Goal: Find specific page/section: Find specific page/section

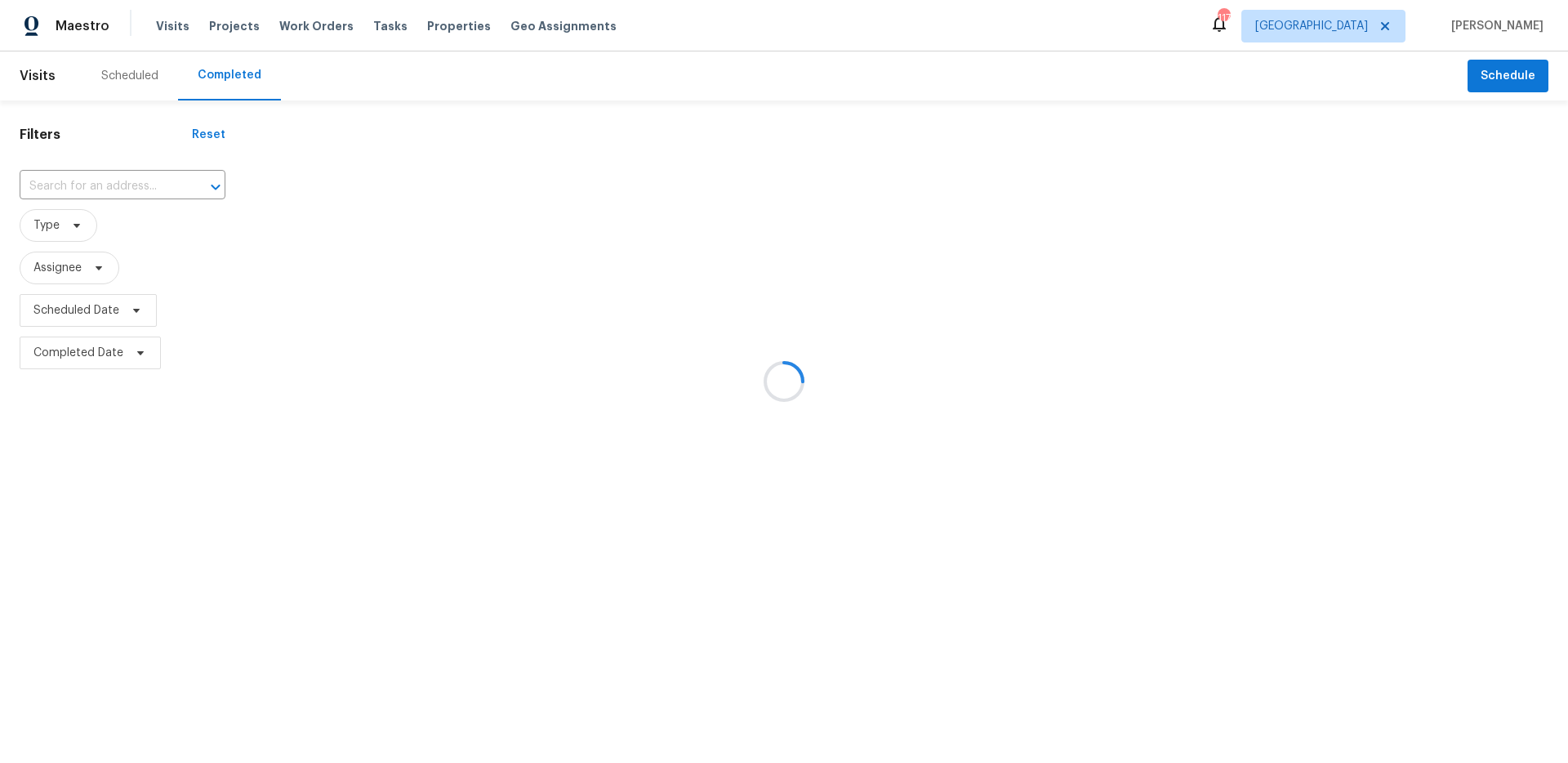
click at [1384, 33] on div at bounding box center [784, 382] width 1568 height 763
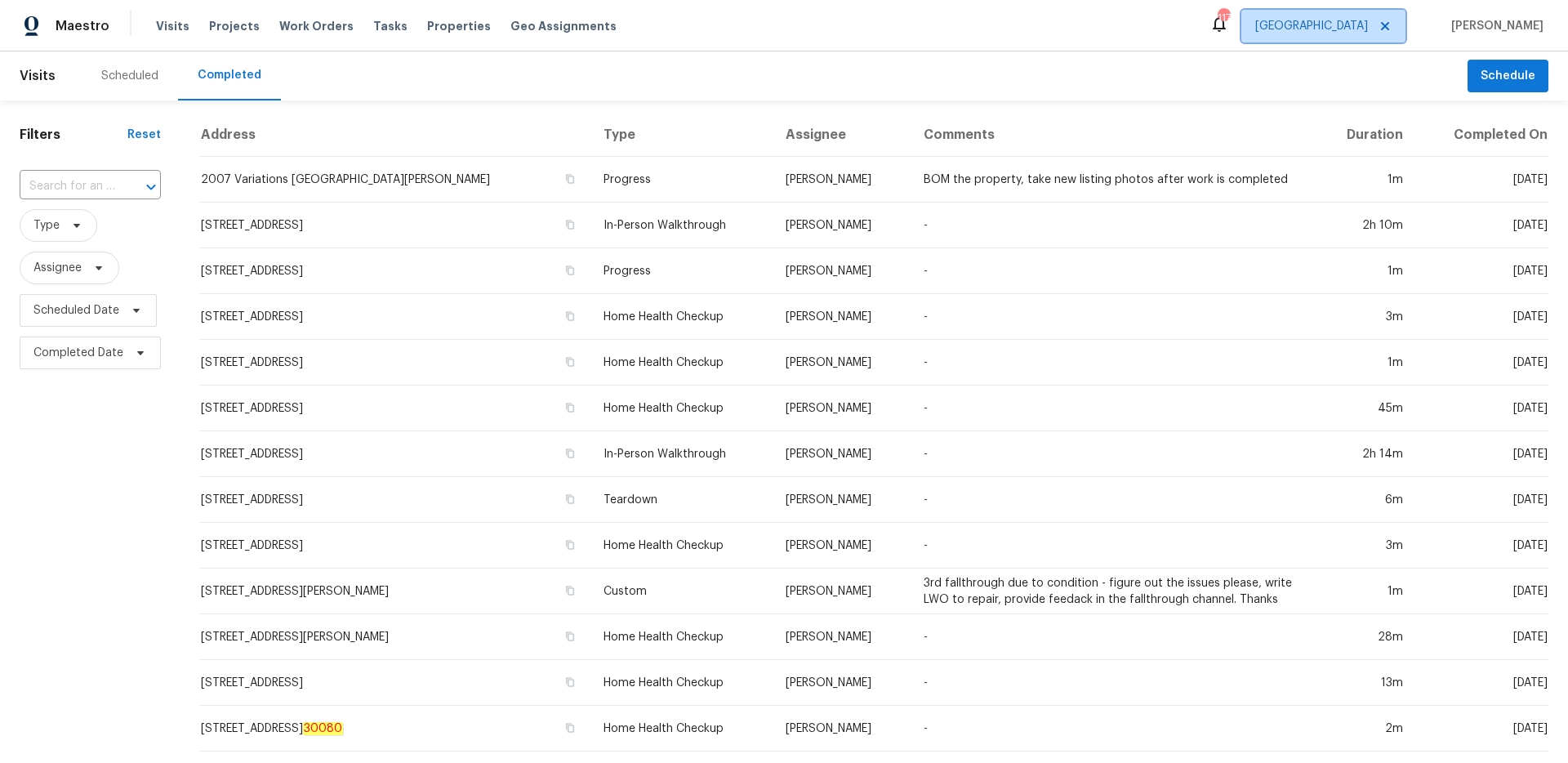
click at [1368, 29] on span "[GEOGRAPHIC_DATA]" at bounding box center [1311, 27] width 113 height 17
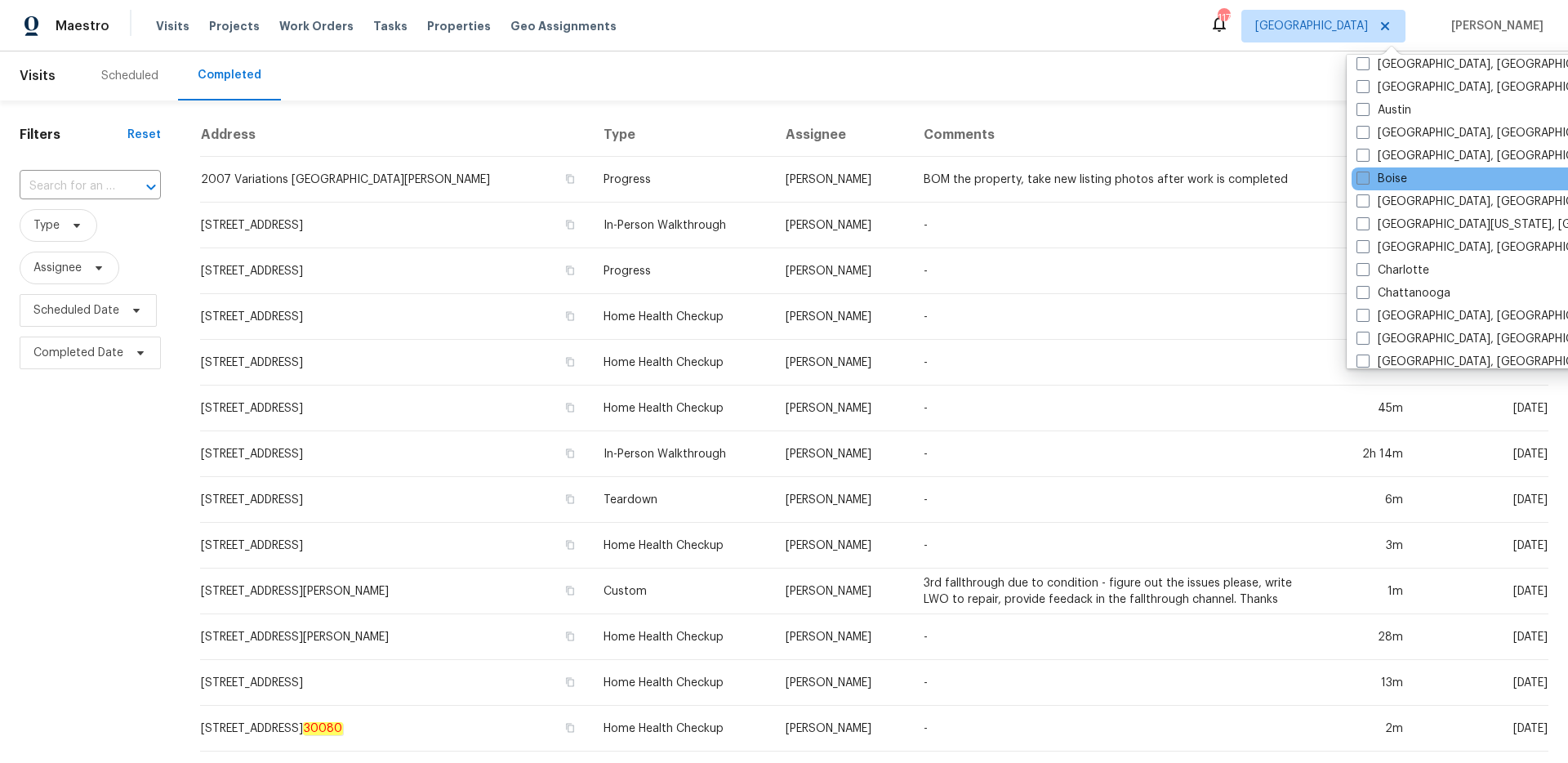
scroll to position [65, 0]
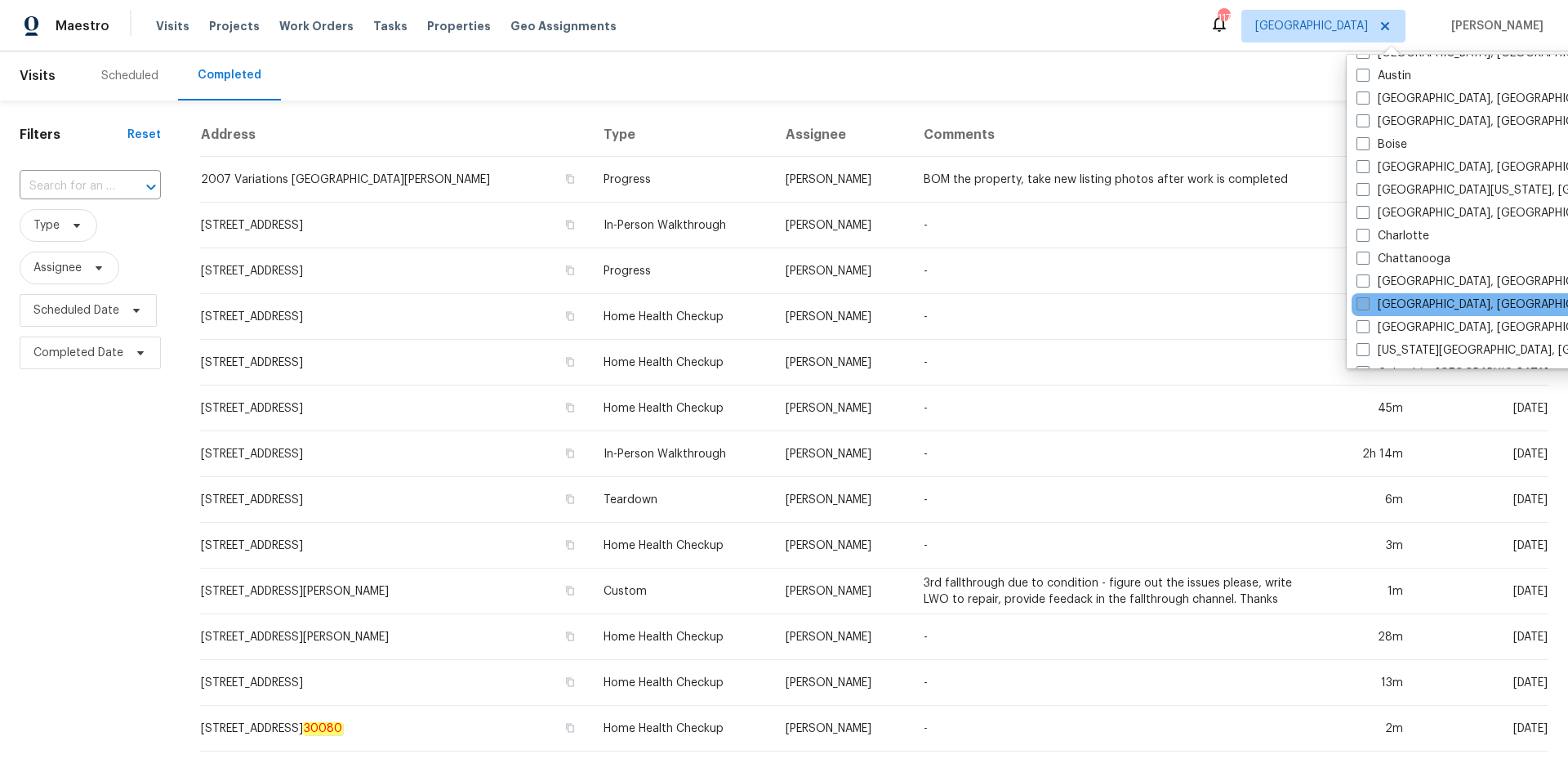
click at [1363, 296] on label "[GEOGRAPHIC_DATA], [GEOGRAPHIC_DATA]" at bounding box center [1483, 304] width 253 height 17
click at [1363, 296] on input "[GEOGRAPHIC_DATA], [GEOGRAPHIC_DATA]" at bounding box center [1362, 302] width 11 height 11
checkbox input "true"
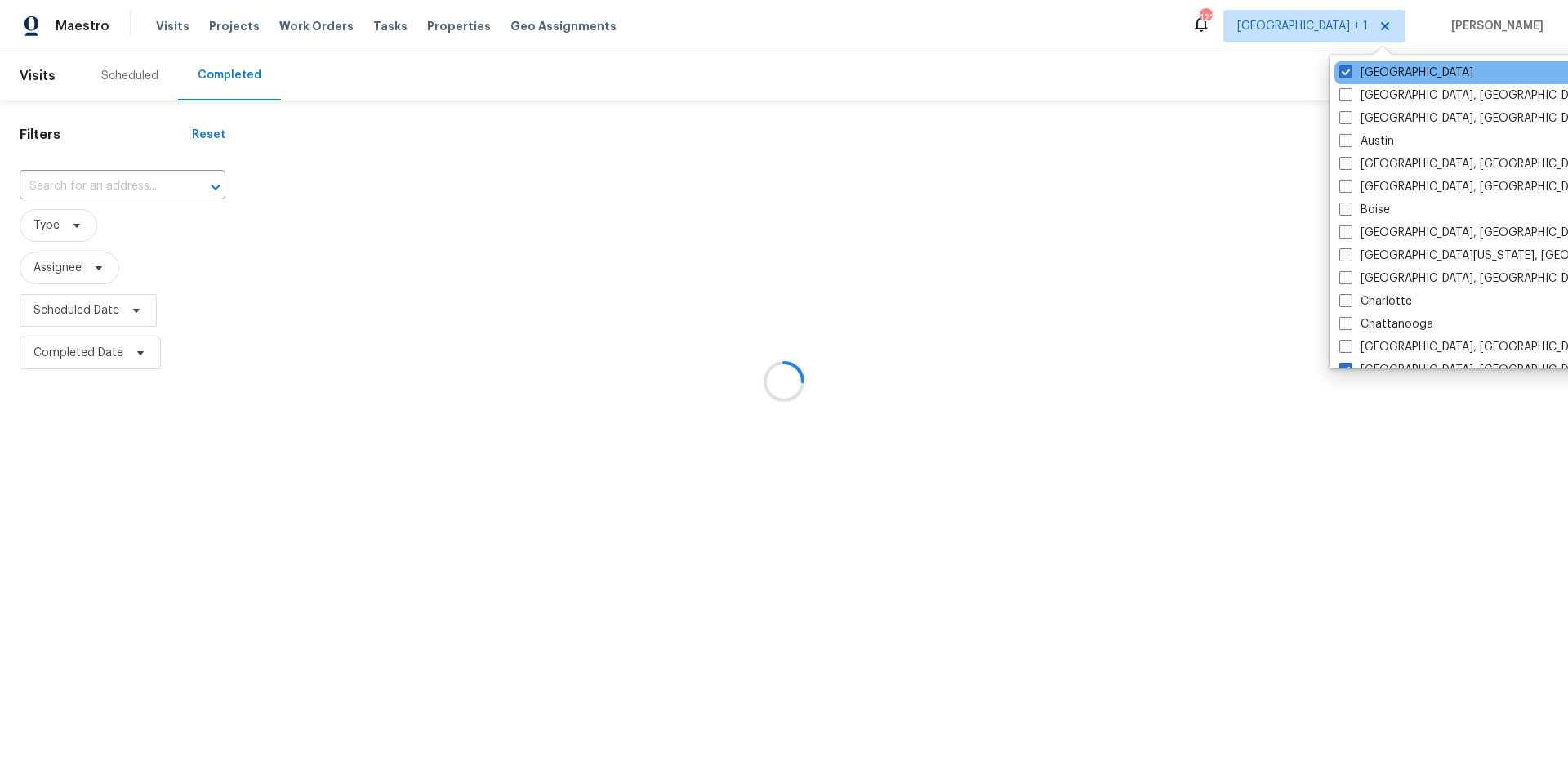
click at [1357, 63] on div "[GEOGRAPHIC_DATA]" at bounding box center [1499, 73] width 329 height 23
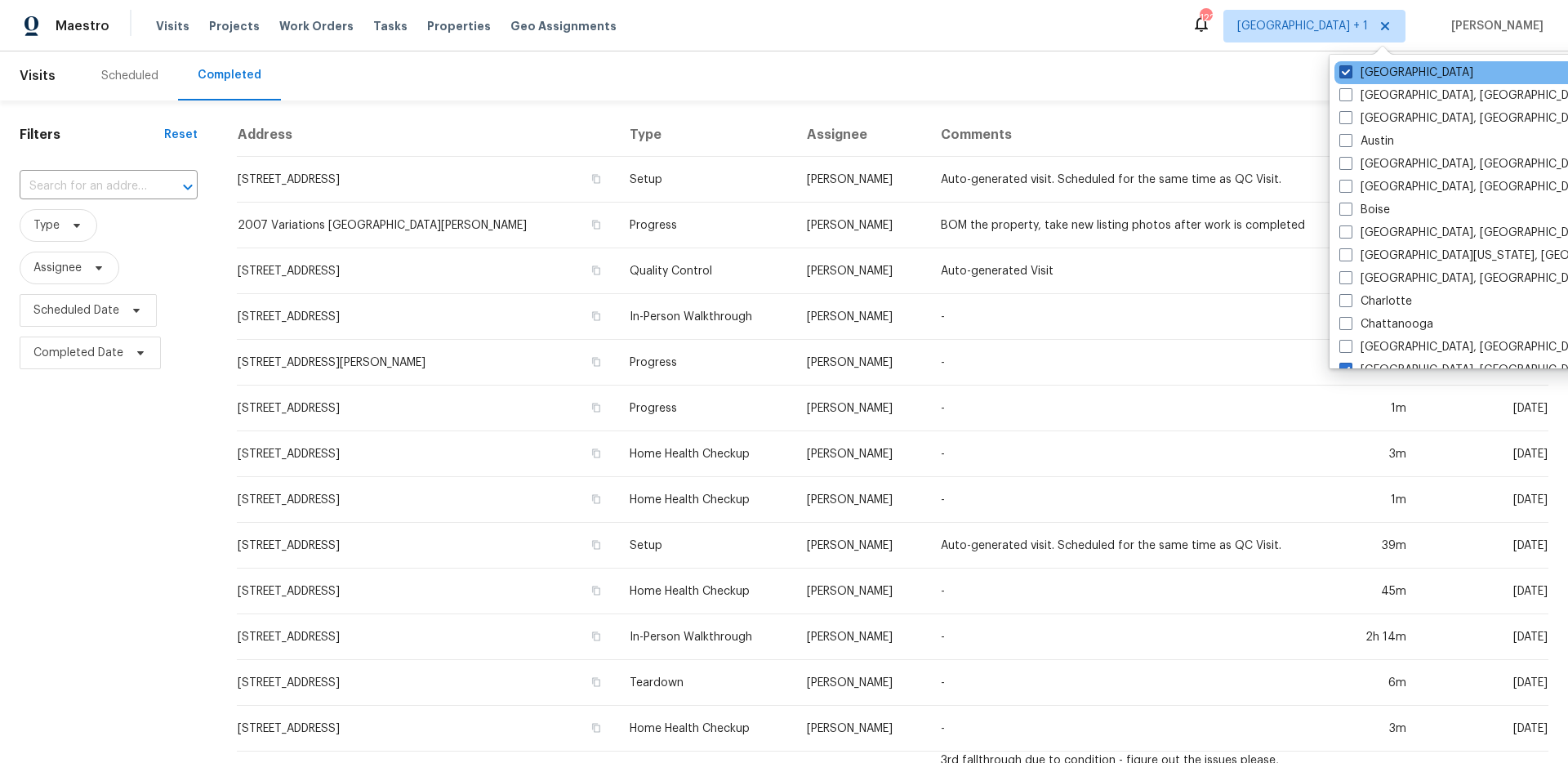
click at [1350, 68] on span at bounding box center [1346, 72] width 13 height 13
click at [1349, 68] on input "[GEOGRAPHIC_DATA]" at bounding box center [1345, 70] width 11 height 11
checkbox input "false"
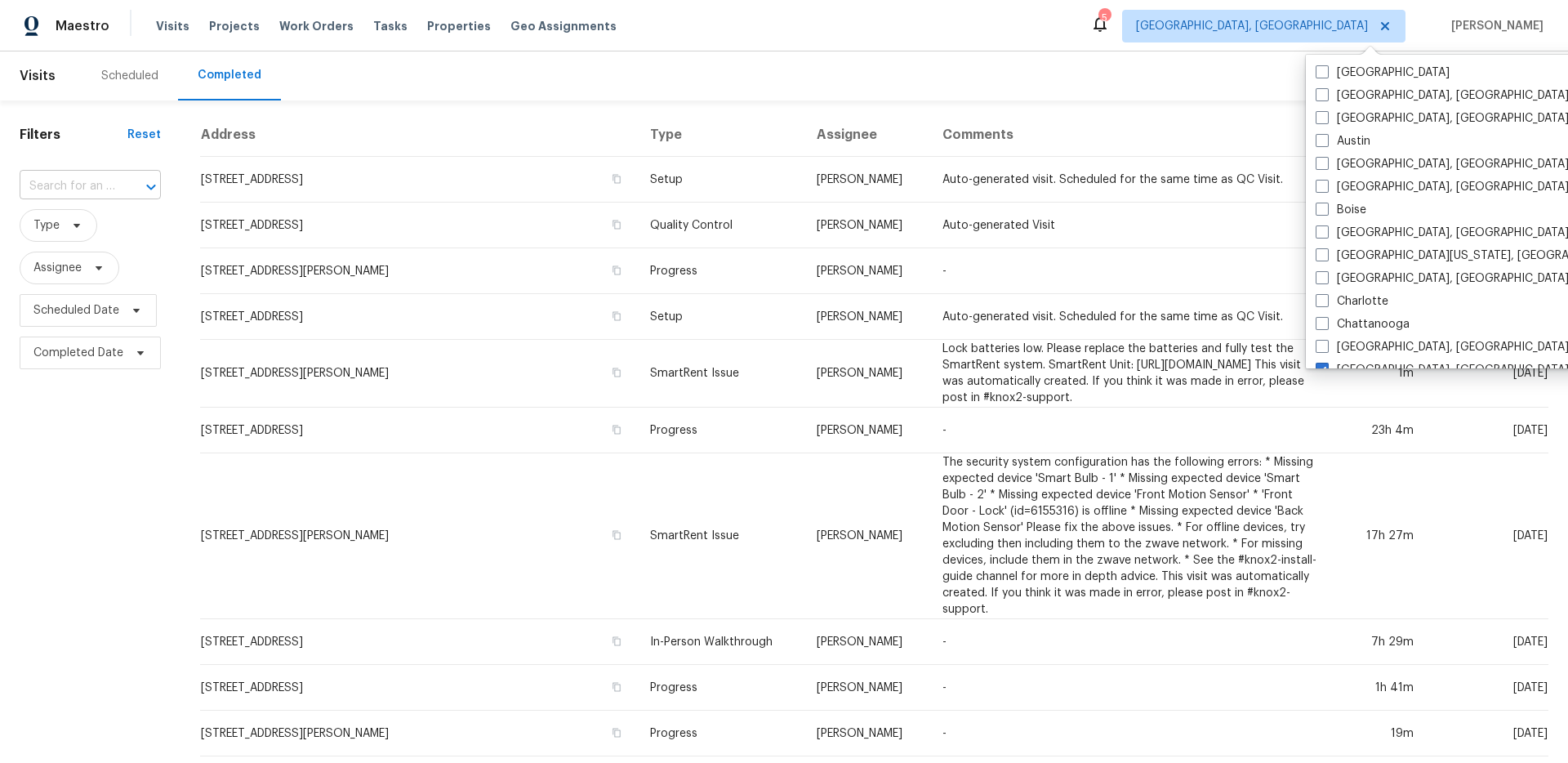
click at [112, 196] on input "text" at bounding box center [67, 187] width 96 height 26
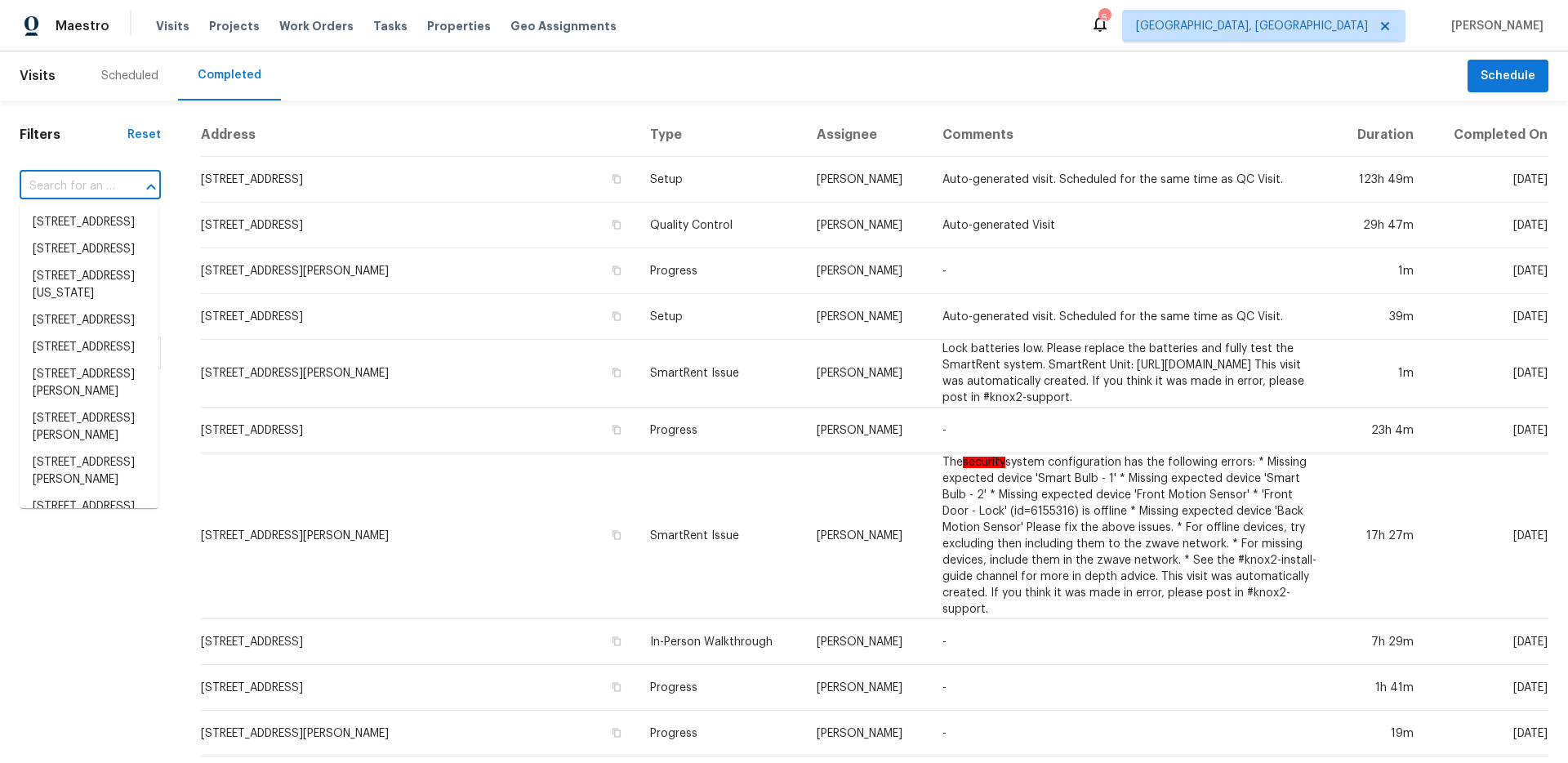
paste input "[STREET_ADDRESS]"
type input "[STREET_ADDRESS]"
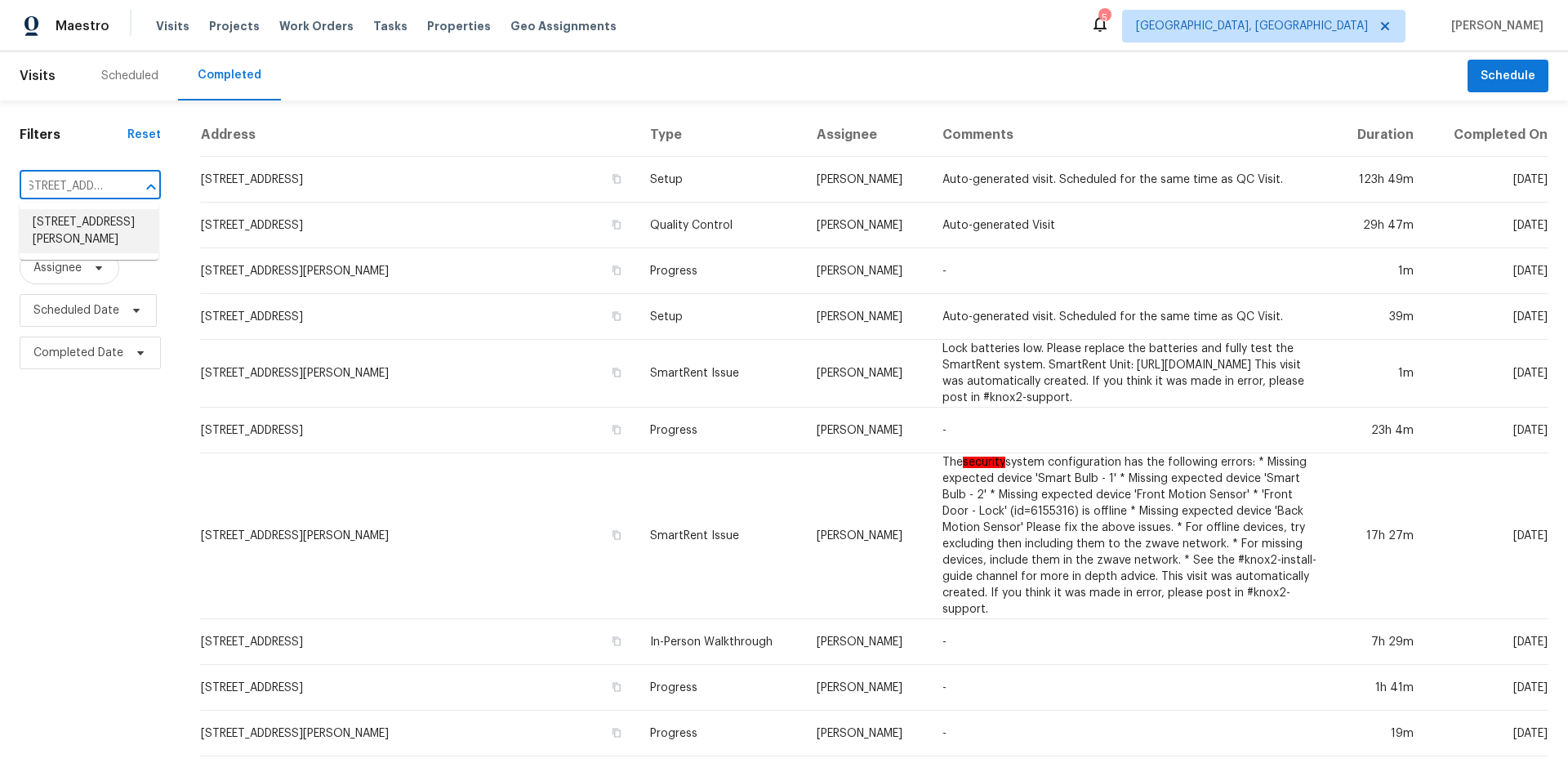
click at [89, 215] on li "[STREET_ADDRESS][PERSON_NAME]" at bounding box center [88, 231] width 139 height 44
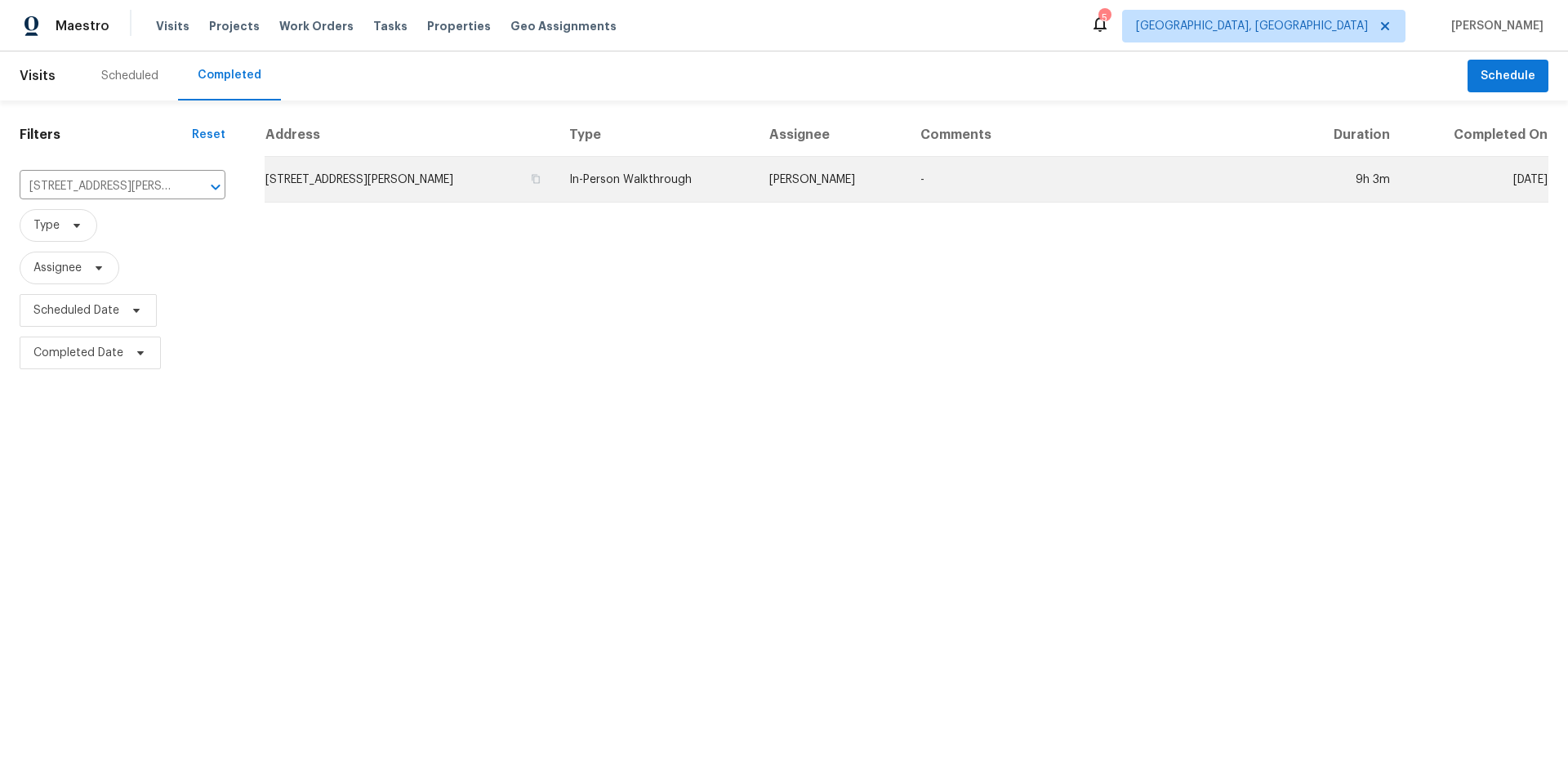
click at [830, 184] on td "[PERSON_NAME]" at bounding box center [832, 180] width 151 height 46
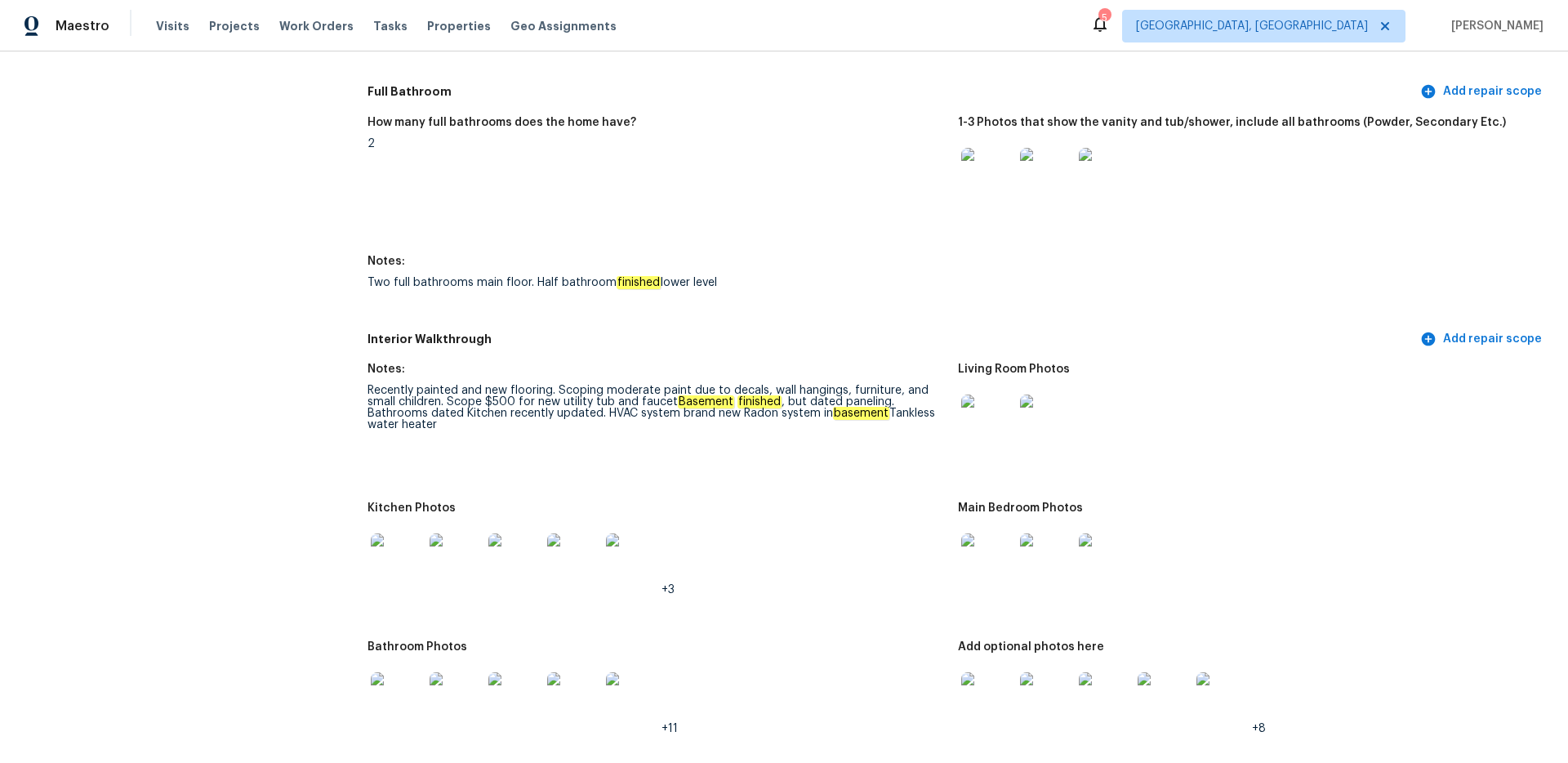
scroll to position [1838, 0]
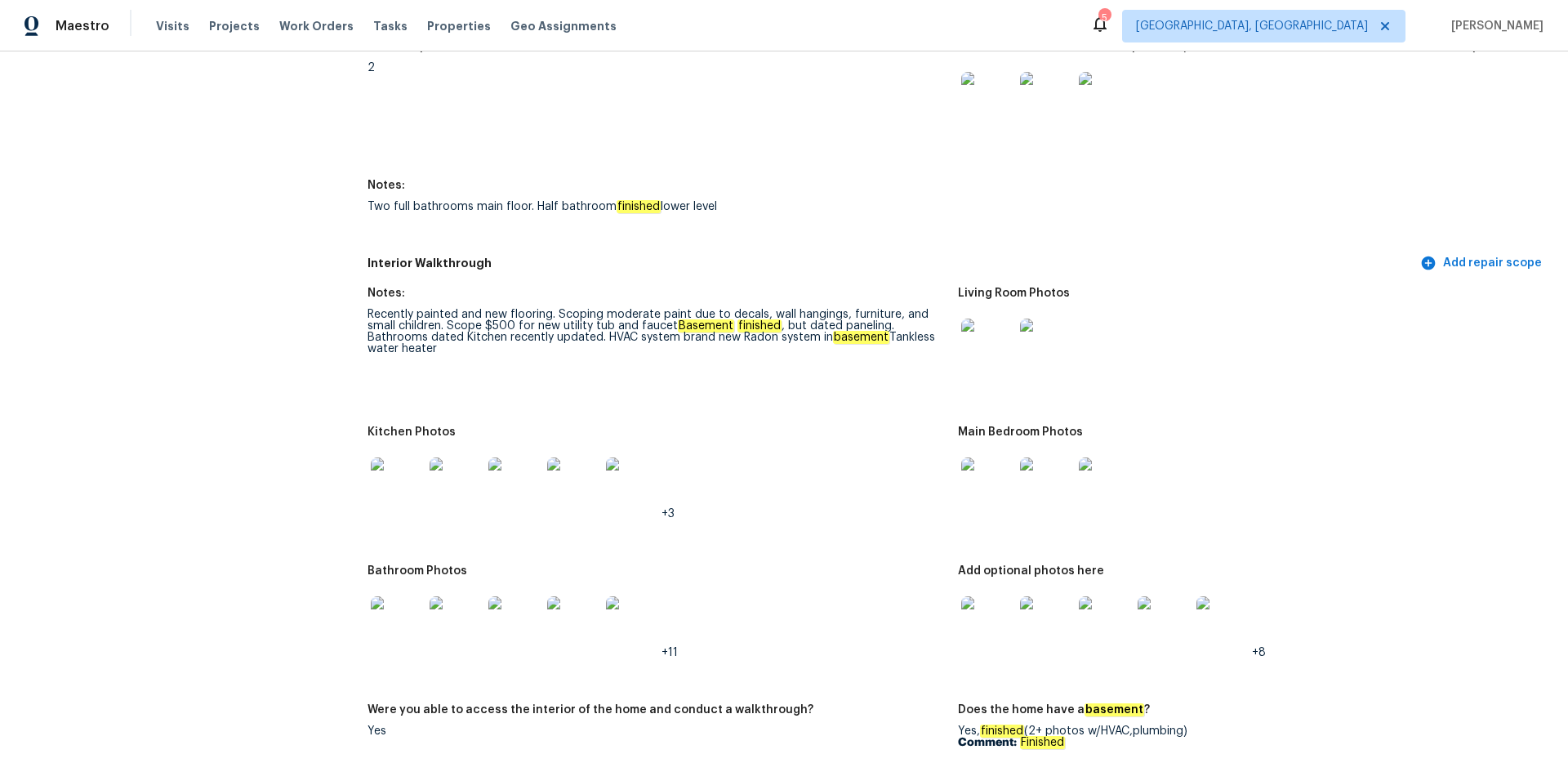
click at [401, 466] on img at bounding box center [396, 483] width 52 height 52
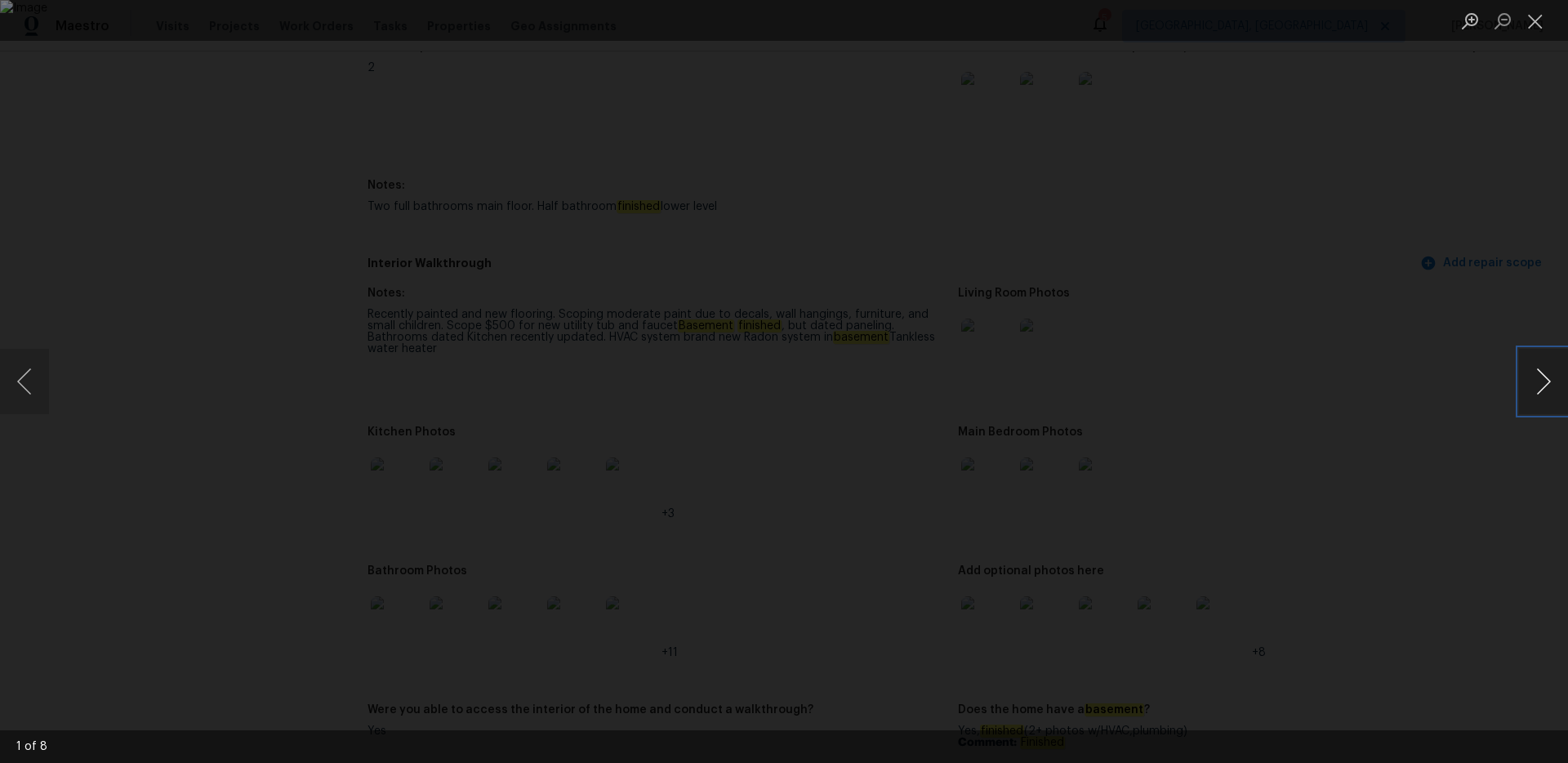
click at [1541, 382] on button "Next image" at bounding box center [1542, 381] width 49 height 65
click at [1525, 26] on button "Close lightbox" at bounding box center [1535, 20] width 33 height 28
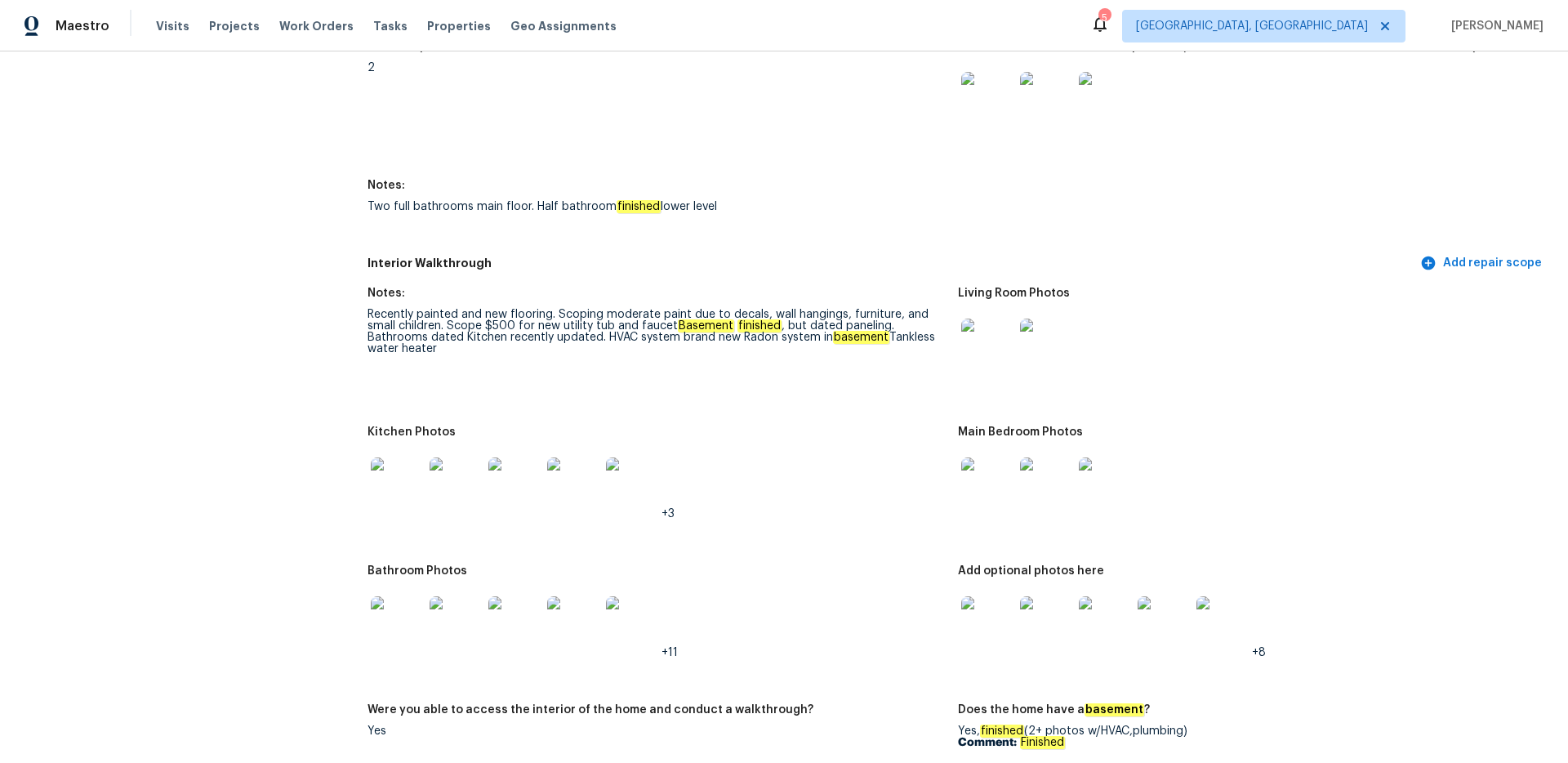
click at [398, 601] on img at bounding box center [396, 622] width 52 height 52
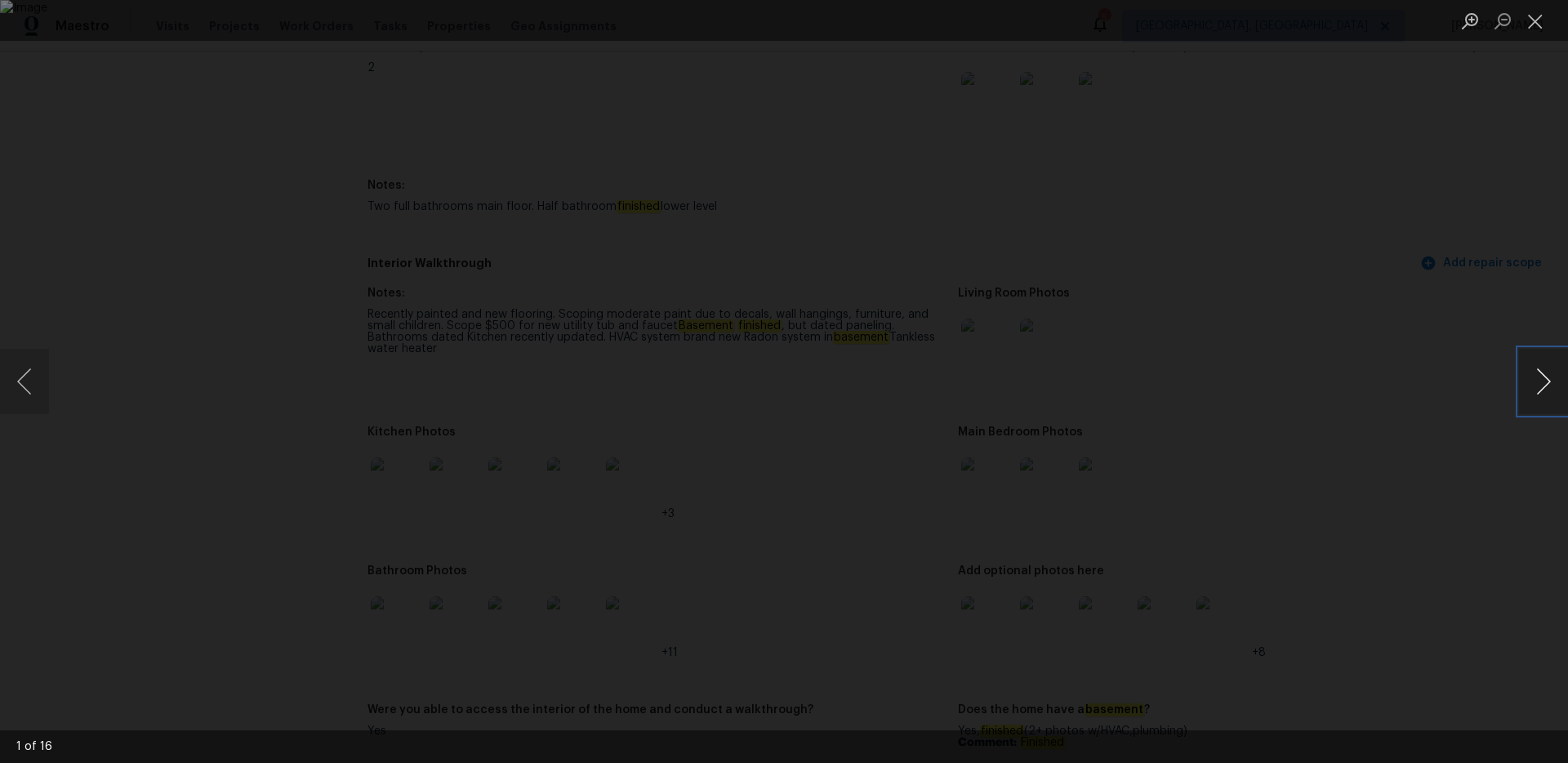
click at [1533, 382] on button "Next image" at bounding box center [1542, 381] width 49 height 65
click at [1312, 448] on div "Lightbox" at bounding box center [784, 382] width 1568 height 763
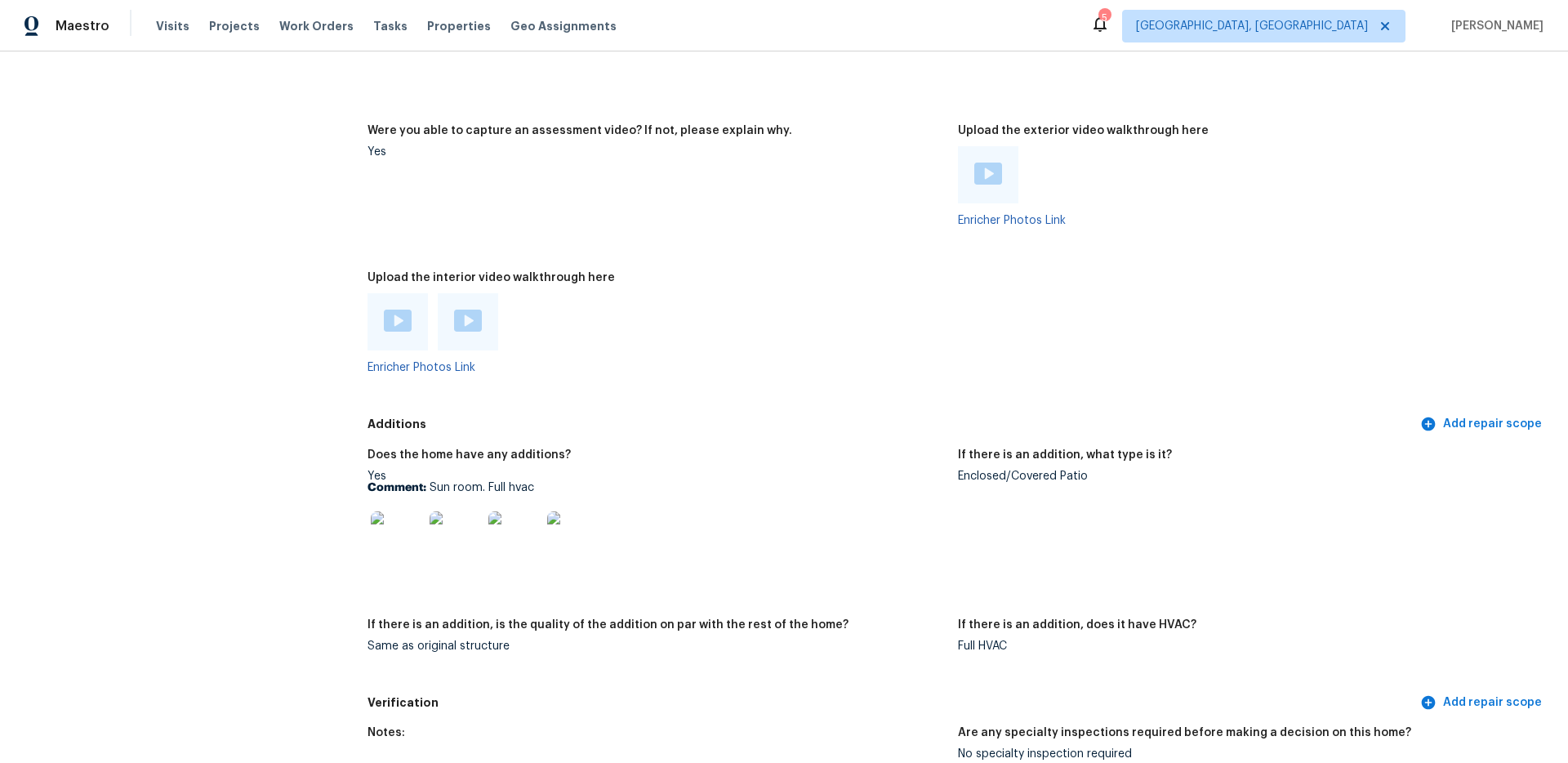
scroll to position [3434, 0]
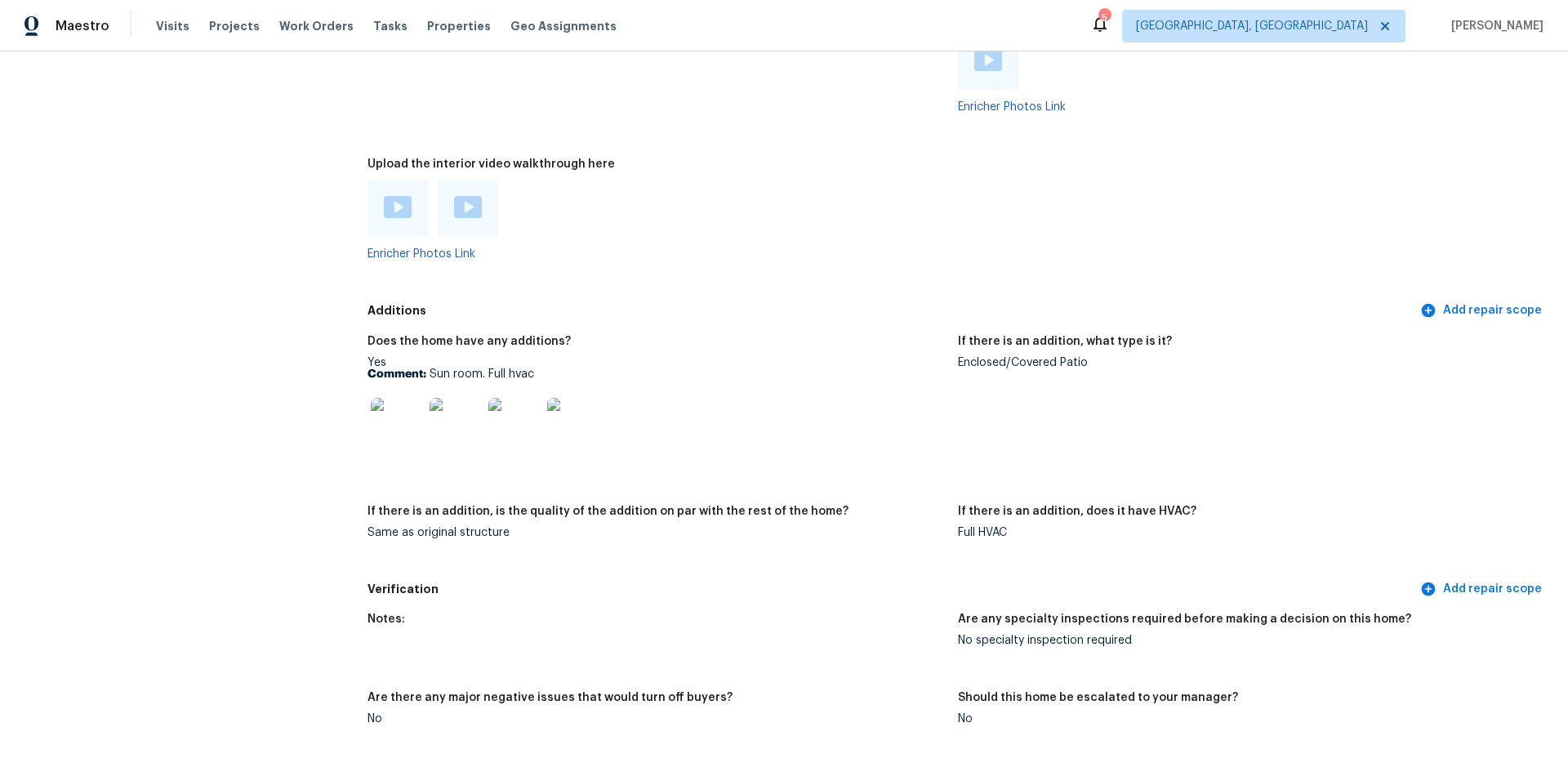
click at [402, 416] on img at bounding box center [396, 424] width 52 height 52
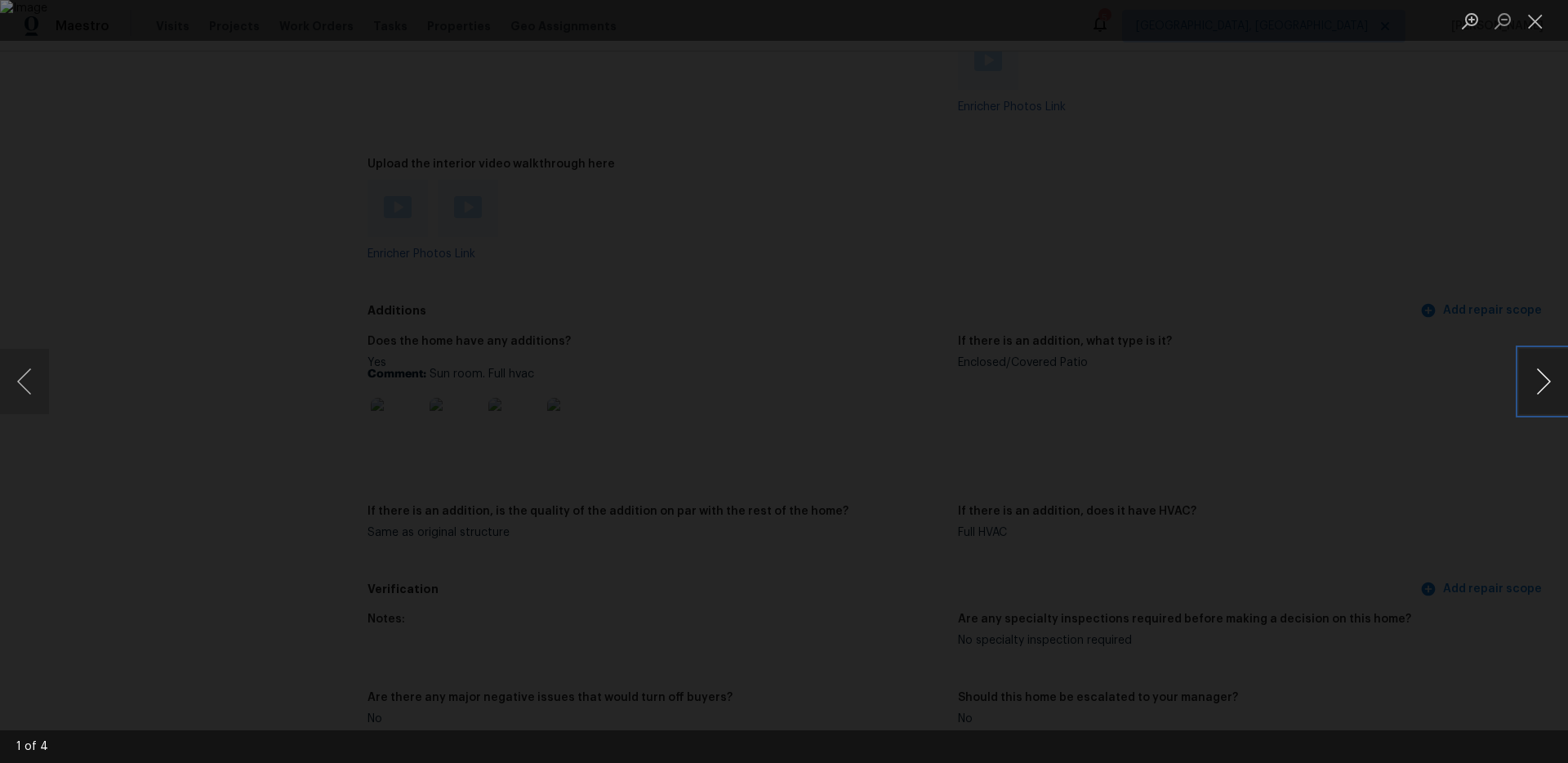
click at [1532, 388] on button "Next image" at bounding box center [1542, 381] width 49 height 65
click at [44, 392] on button "Previous image" at bounding box center [24, 381] width 49 height 65
click at [1554, 384] on button "Next image" at bounding box center [1542, 381] width 49 height 65
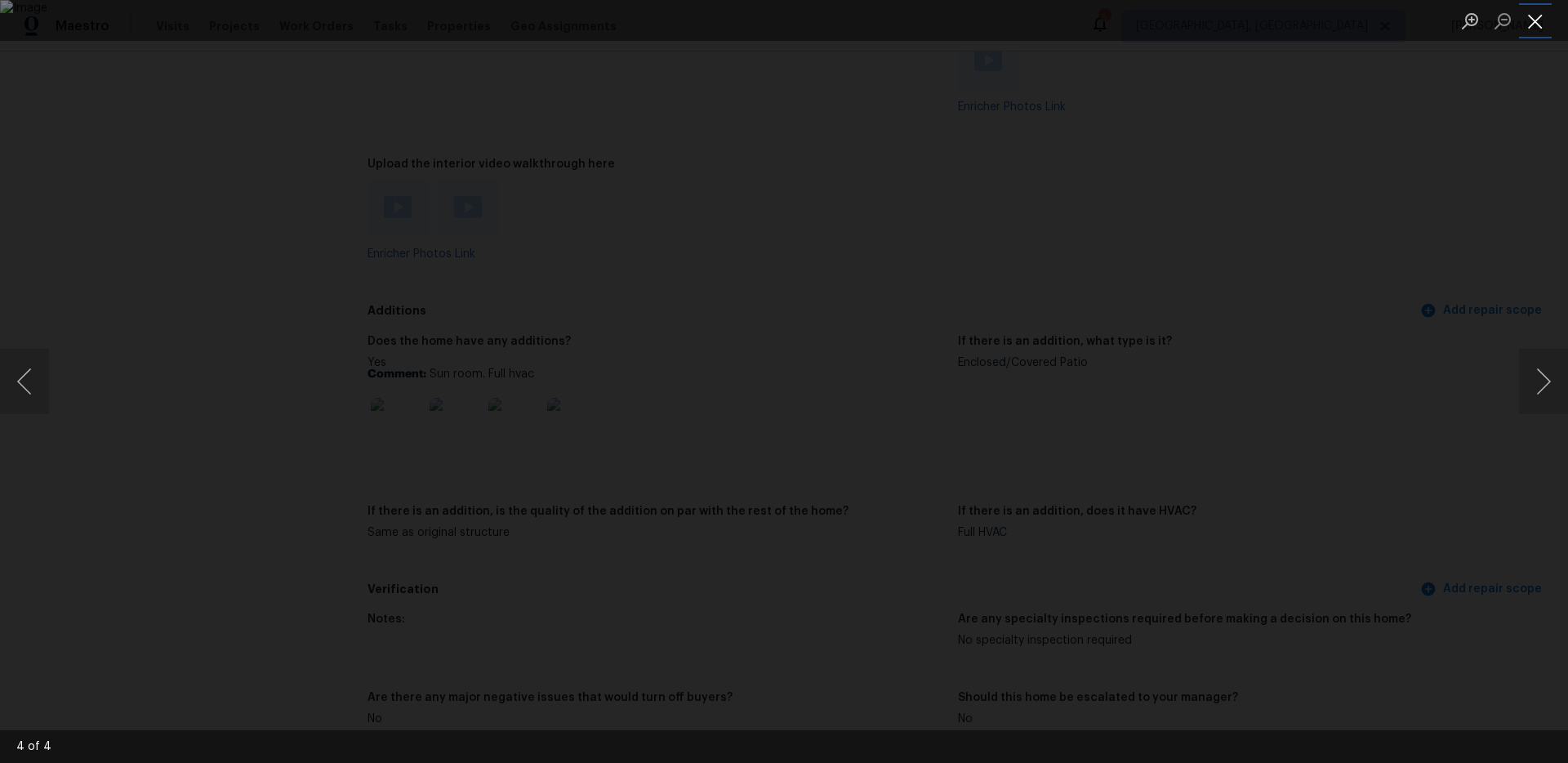
click at [1530, 27] on button "Close lightbox" at bounding box center [1535, 20] width 33 height 28
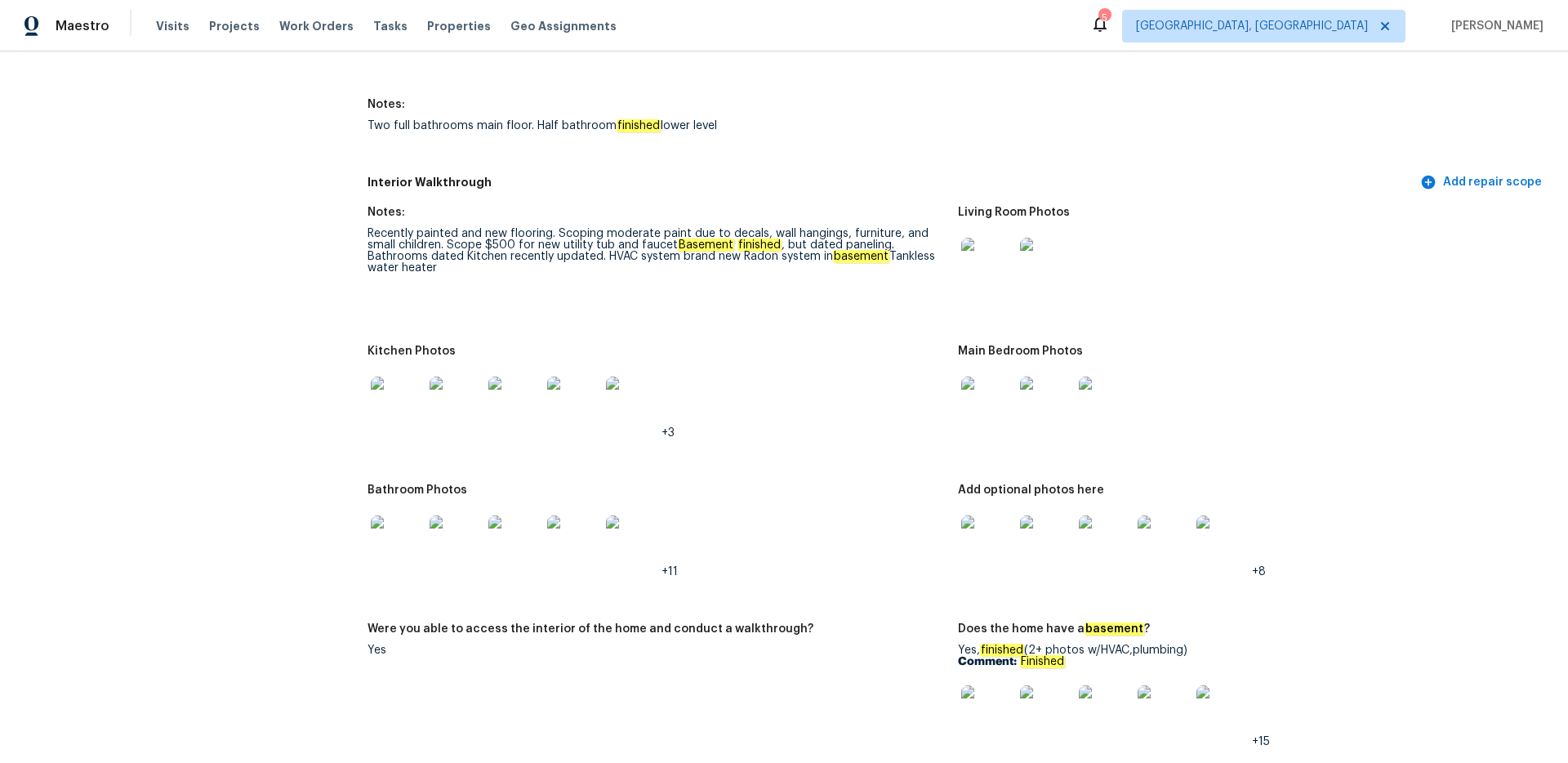
scroll to position [2033, 0]
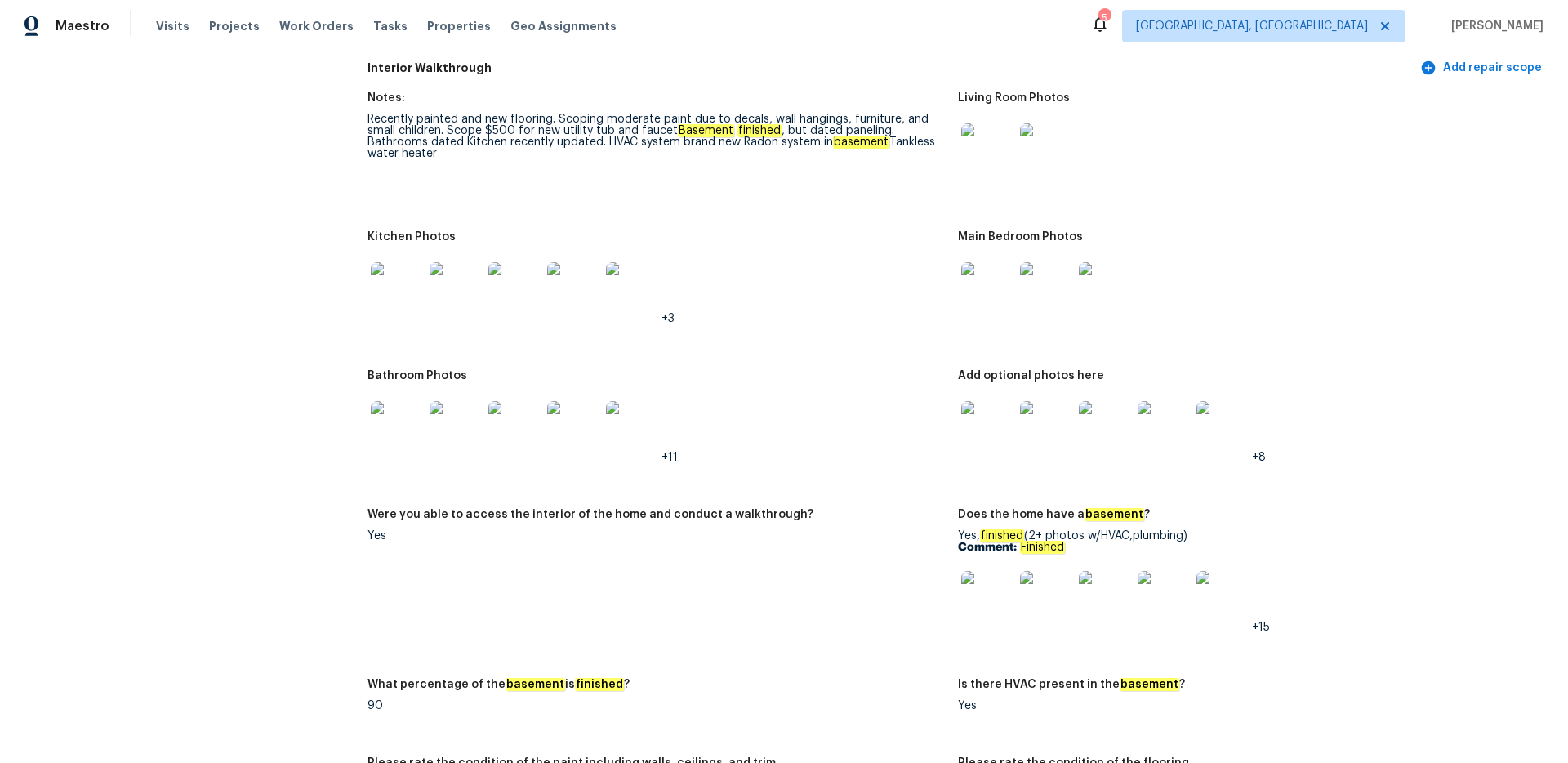
click at [979, 571] on img at bounding box center [987, 597] width 52 height 52
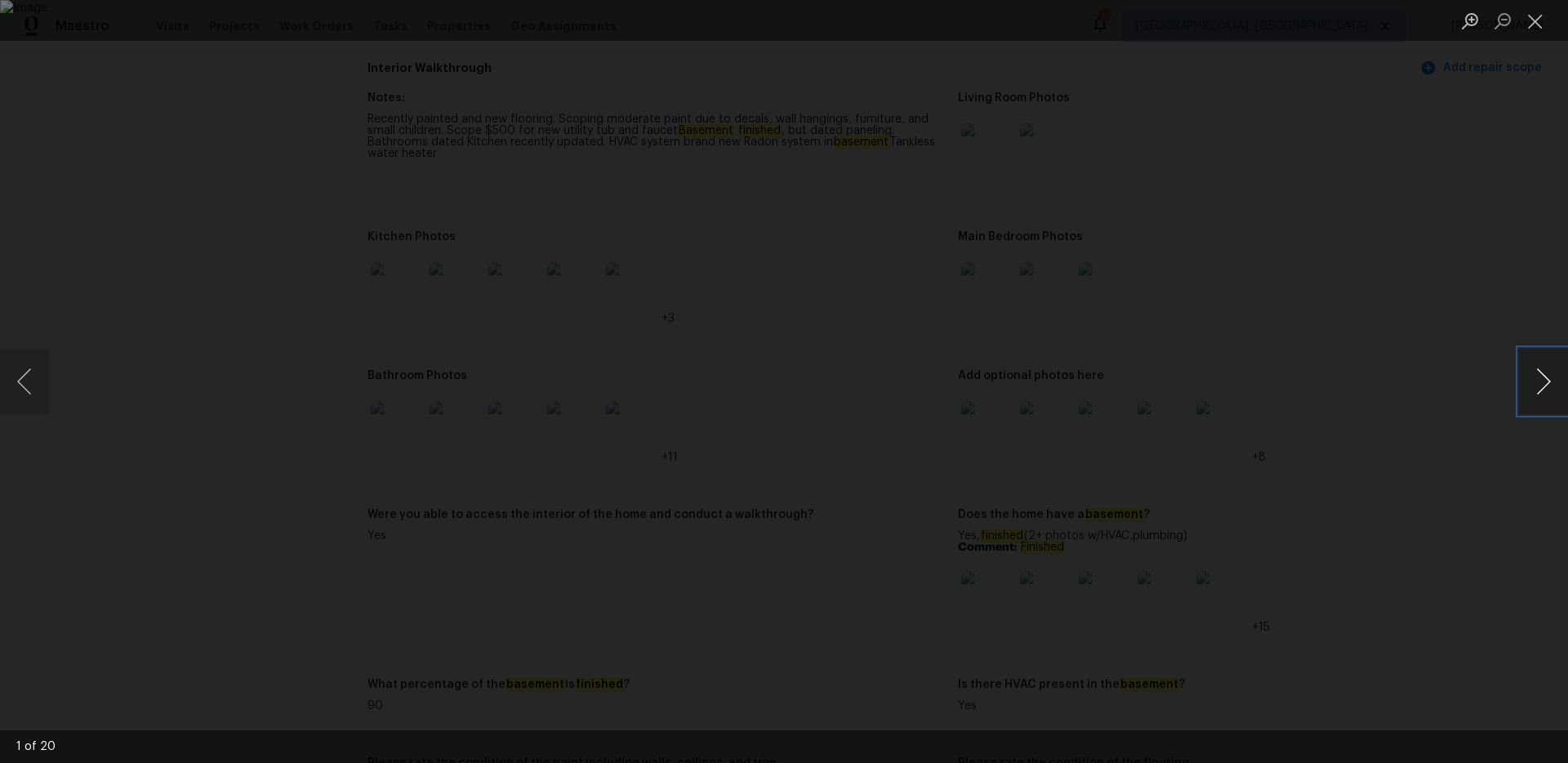
click at [1535, 386] on button "Next image" at bounding box center [1542, 381] width 49 height 65
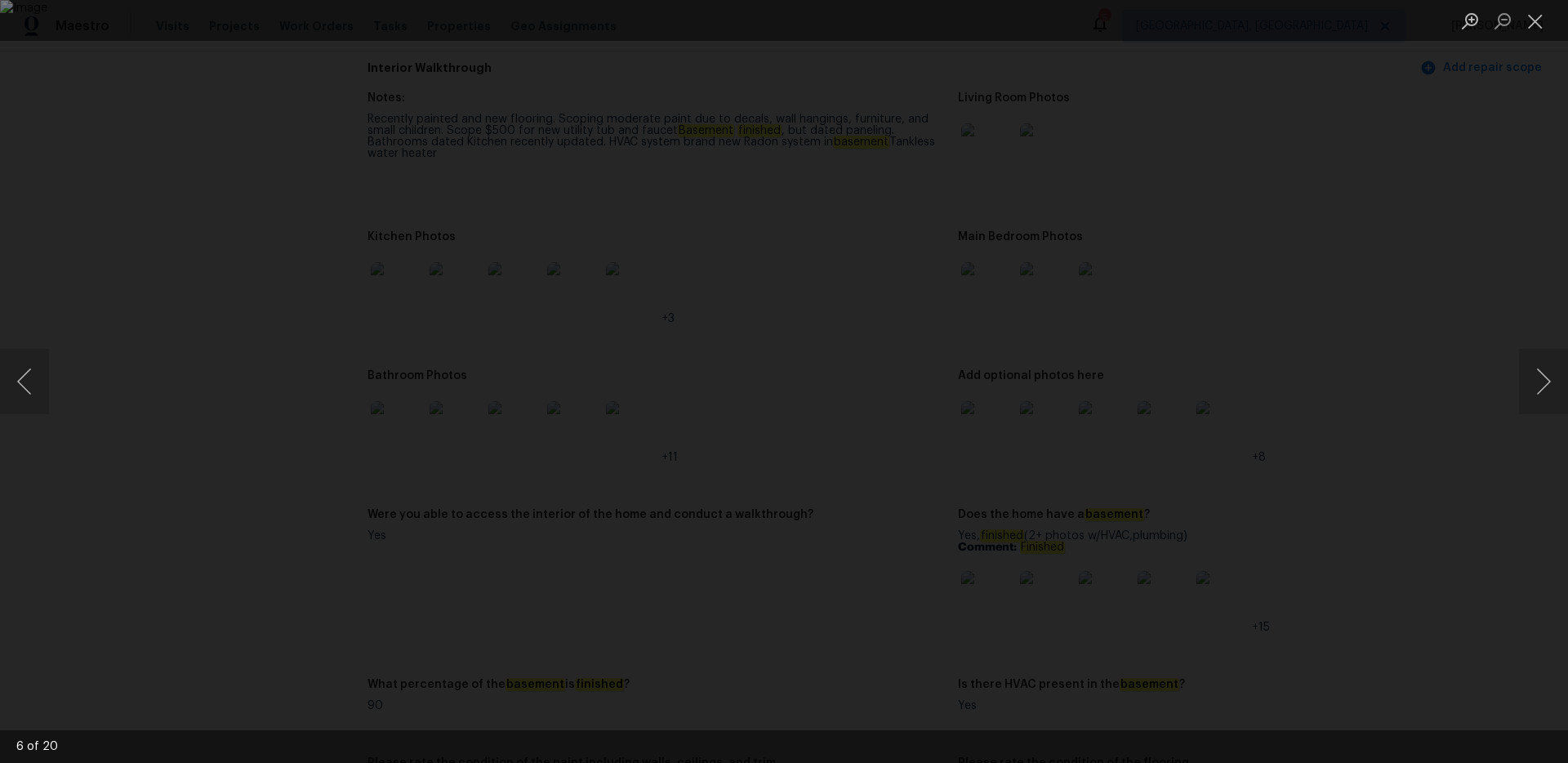
click at [721, 49] on div "Lightbox" at bounding box center [784, 382] width 1568 height 763
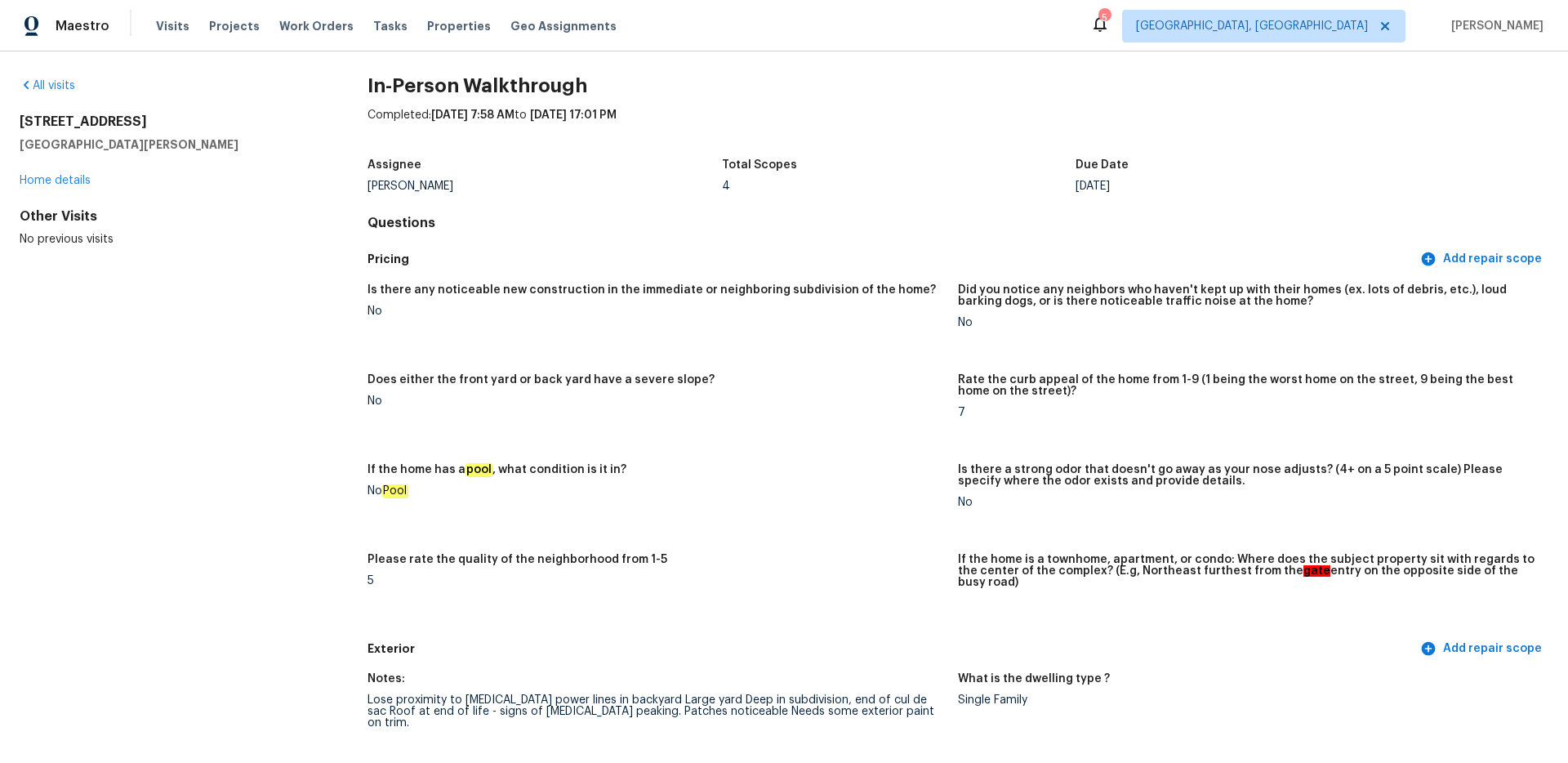
scroll to position [0, 0]
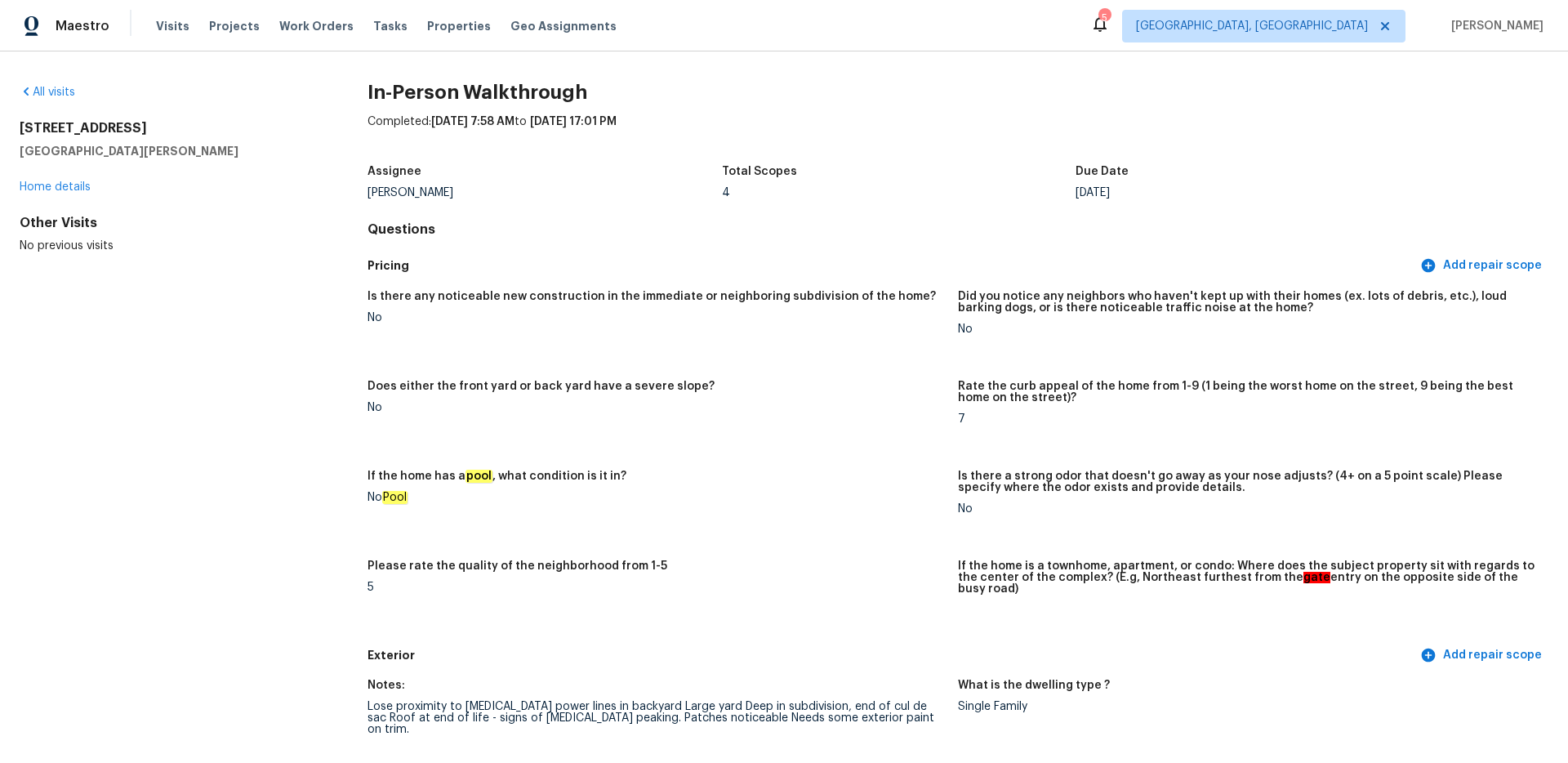
click at [72, 98] on div "All visits" at bounding box center [167, 93] width 296 height 17
click at [72, 95] on link "All visits" at bounding box center [47, 92] width 55 height 11
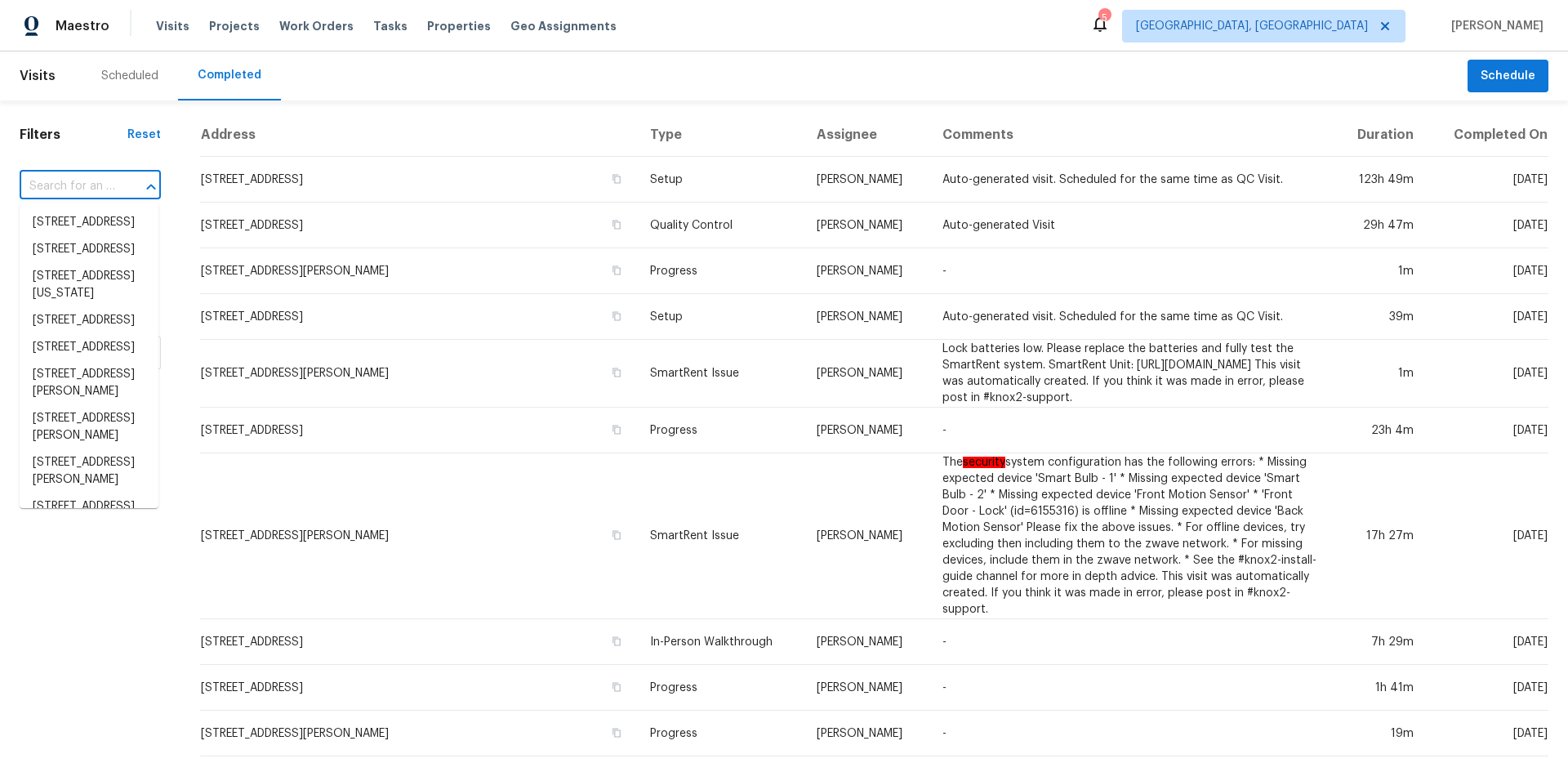
click at [100, 189] on input "text" at bounding box center [67, 187] width 96 height 26
paste input "[STREET_ADDRESS]"
type input "[STREET_ADDRESS]"
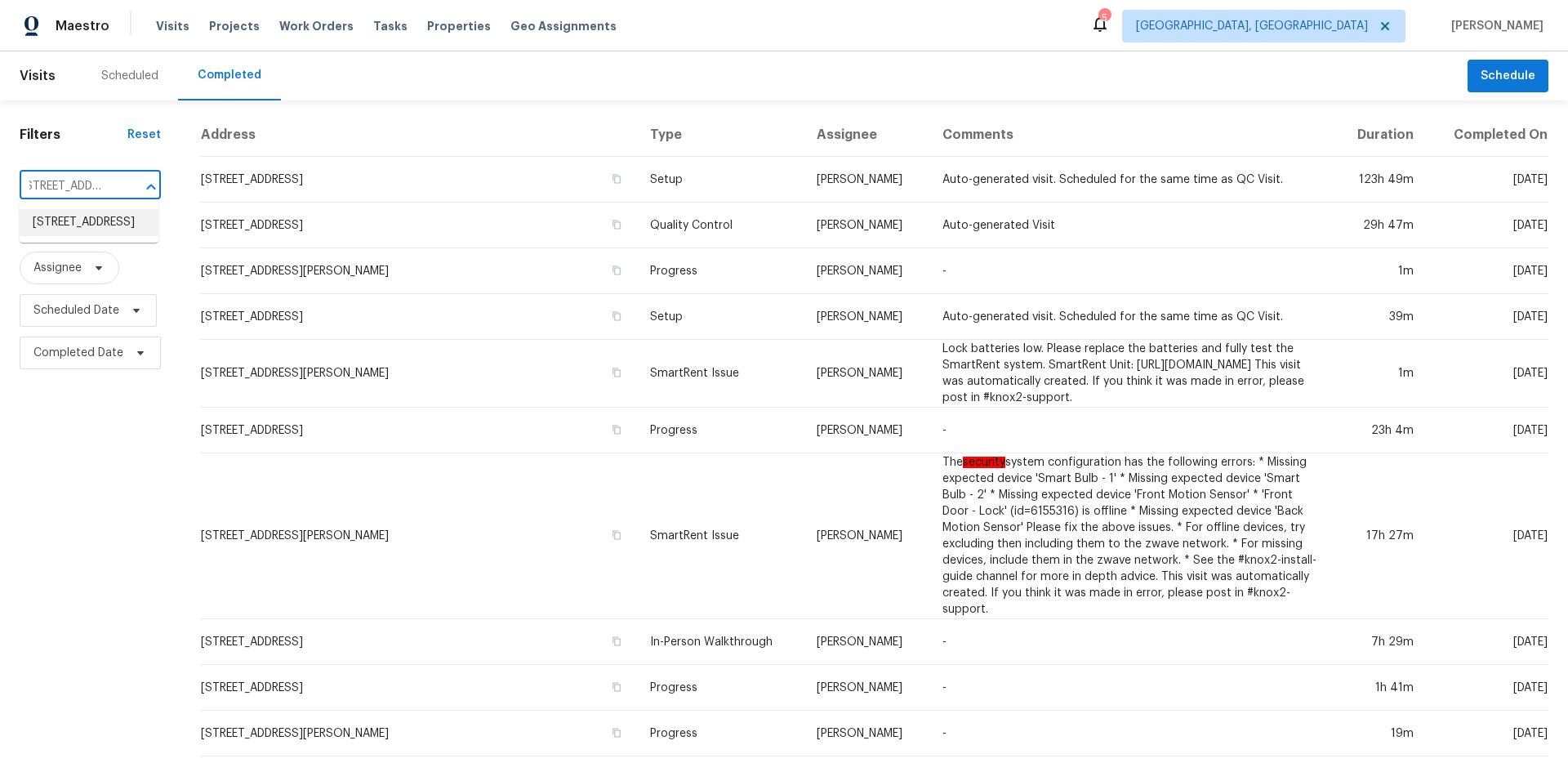
click at [91, 218] on li "[STREET_ADDRESS]" at bounding box center [88, 222] width 139 height 27
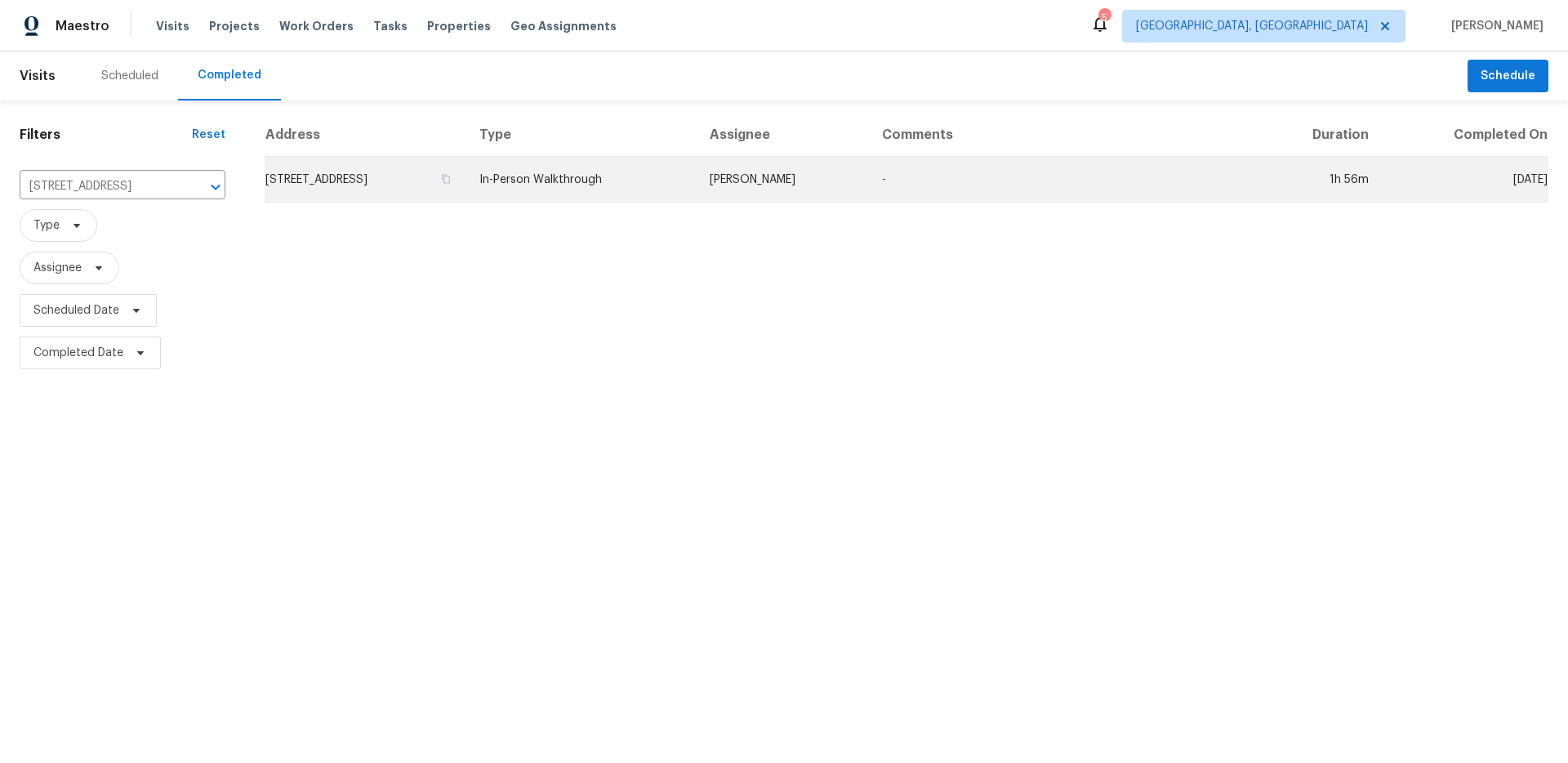
click at [614, 187] on td "In-Person Walkthrough" at bounding box center [581, 180] width 230 height 46
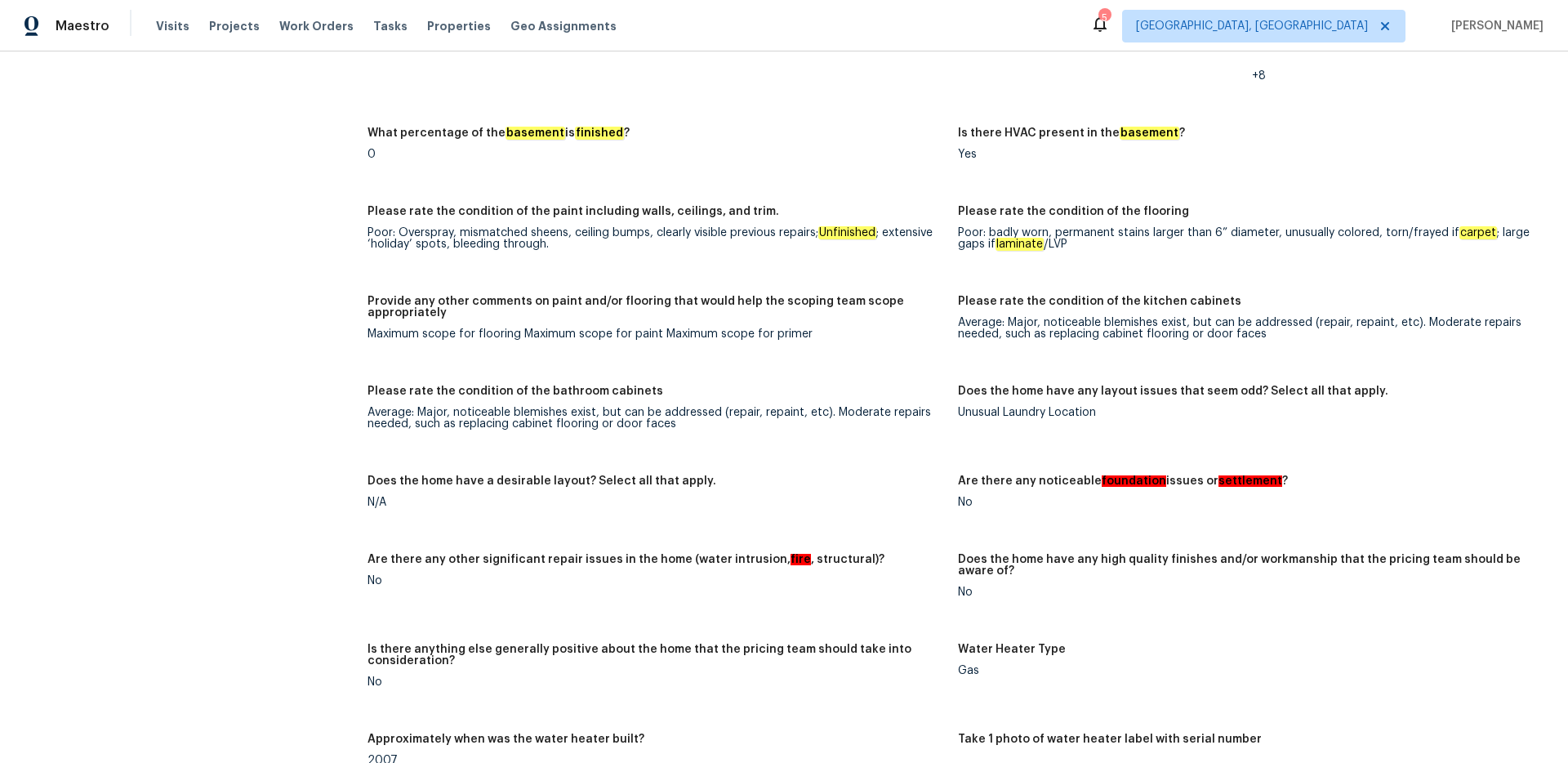
scroll to position [2033, 0]
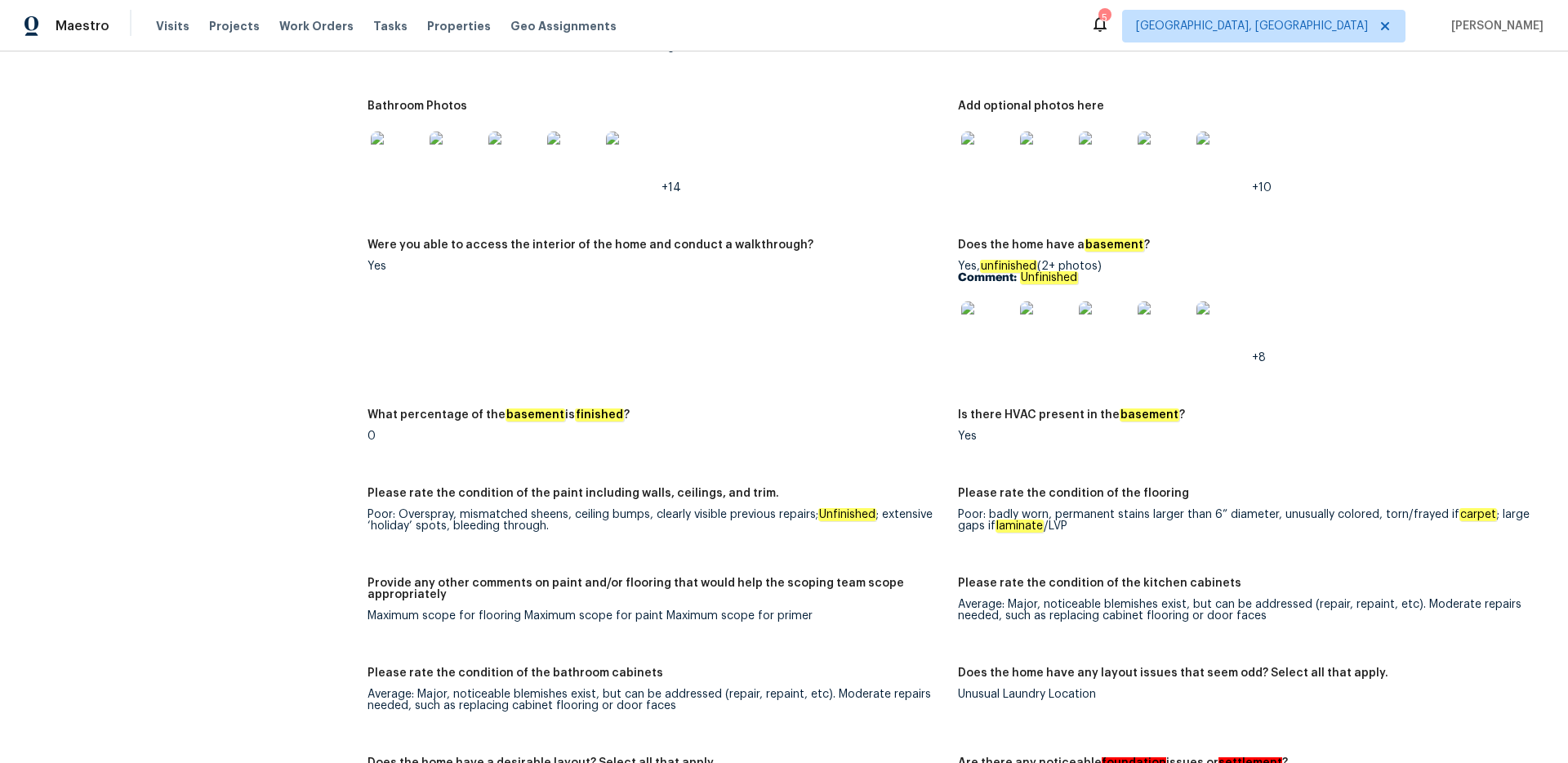
click at [986, 322] on img at bounding box center [987, 327] width 52 height 52
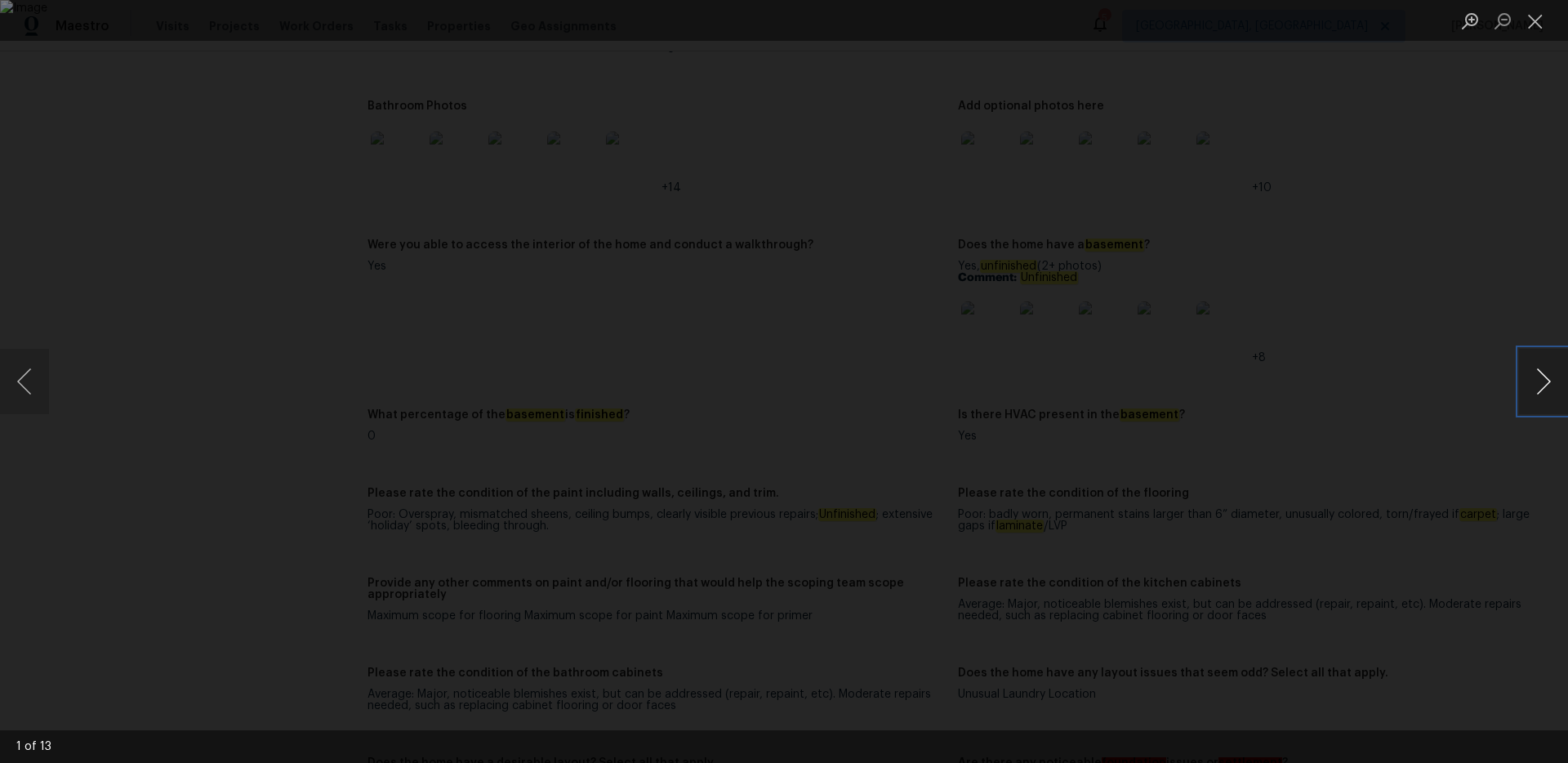
click at [1530, 391] on button "Next image" at bounding box center [1542, 381] width 49 height 65
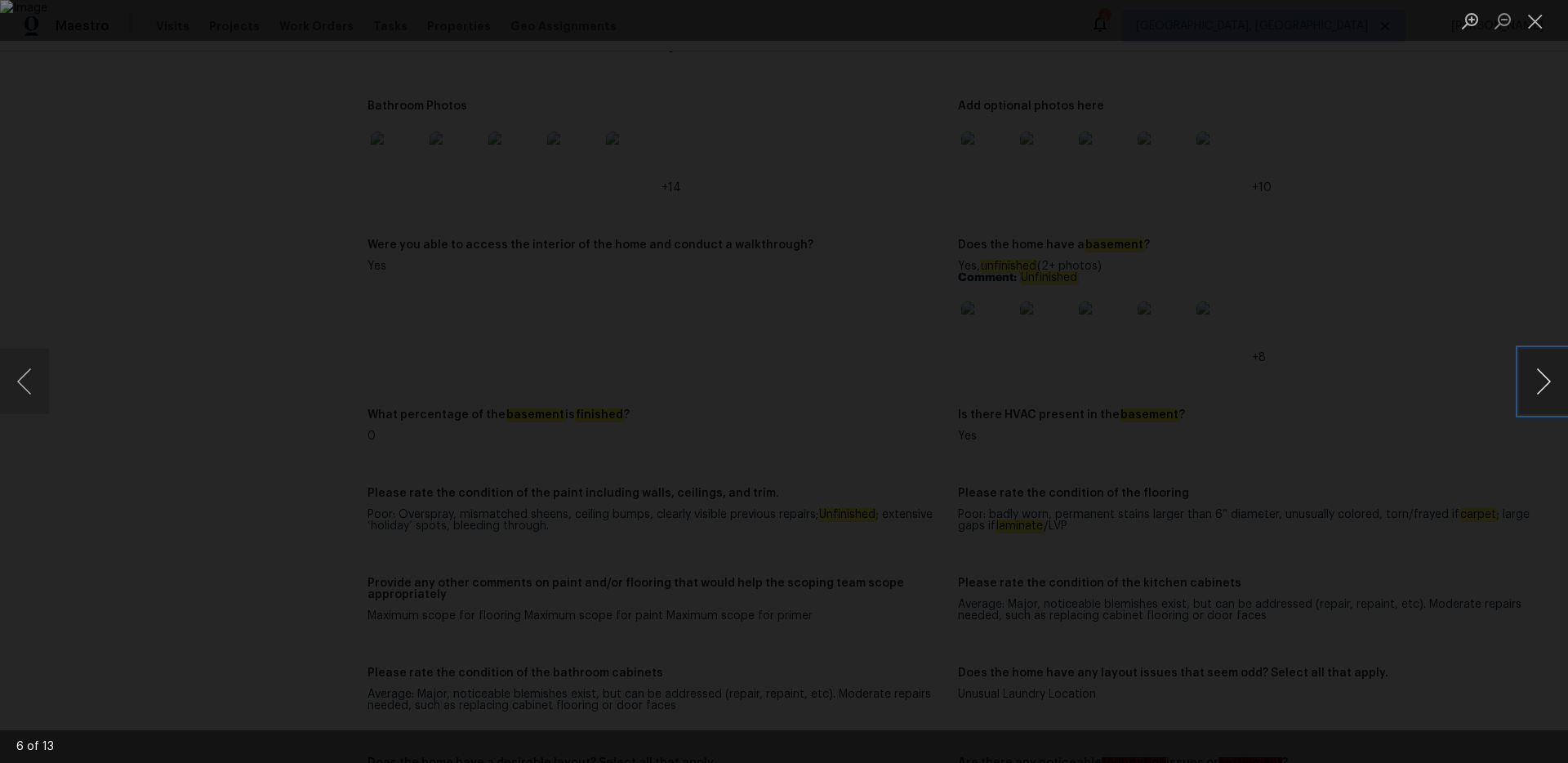
click at [1530, 391] on button "Next image" at bounding box center [1542, 381] width 49 height 65
click at [1539, 17] on button "Close lightbox" at bounding box center [1535, 20] width 33 height 28
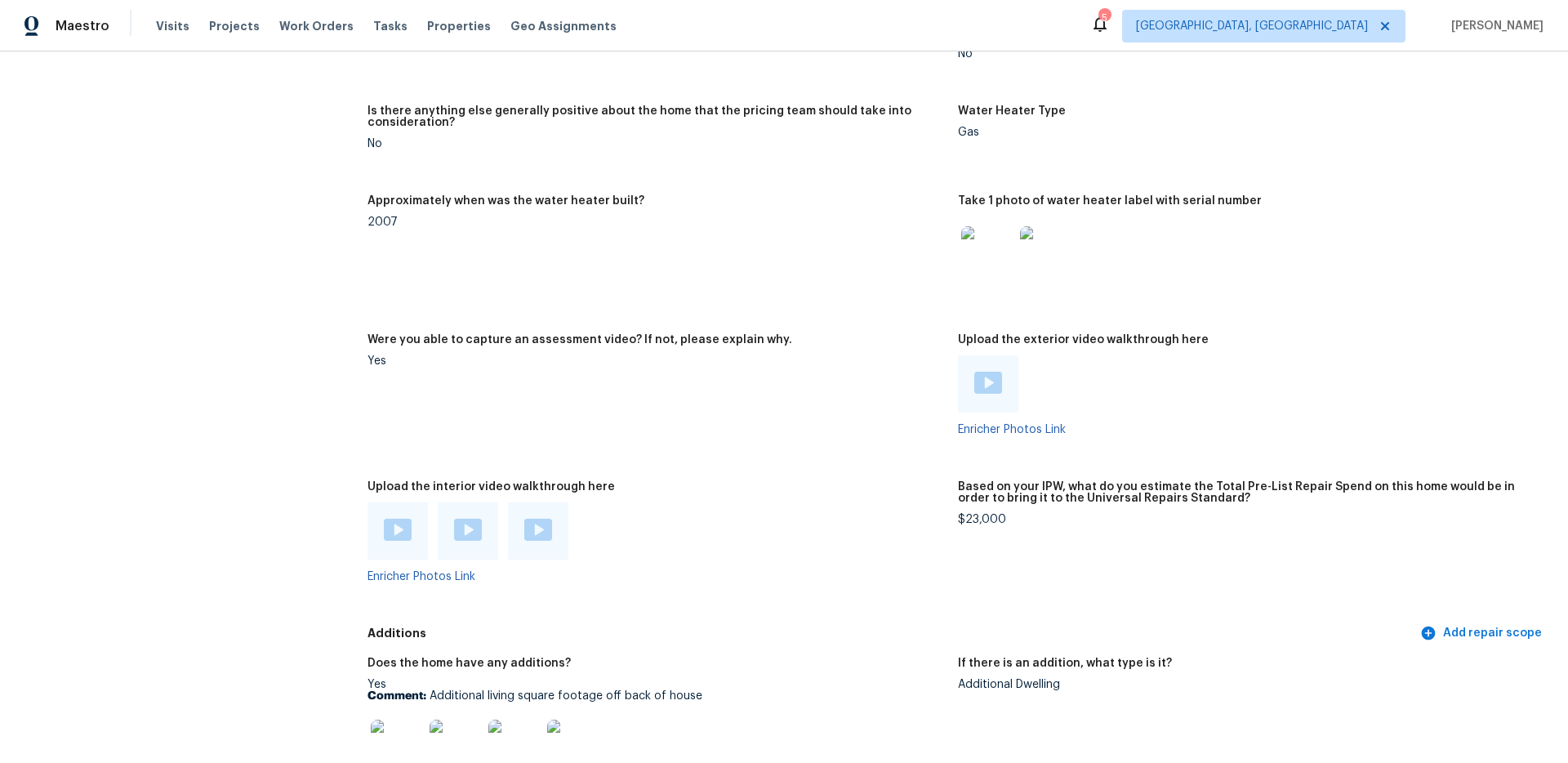
scroll to position [3156, 0]
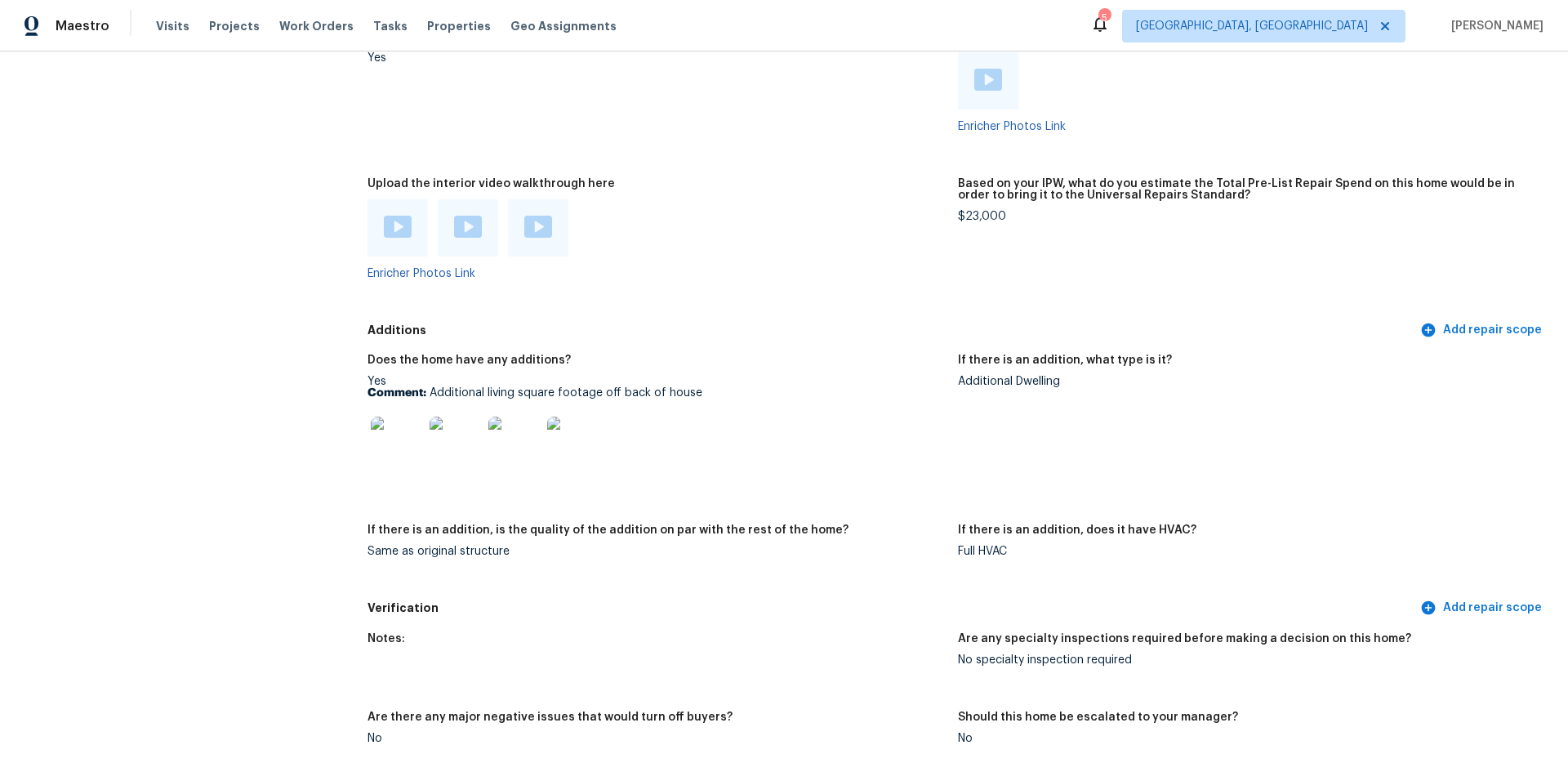
click at [392, 221] on img at bounding box center [398, 227] width 28 height 22
click at [472, 216] on img at bounding box center [468, 227] width 28 height 22
click at [540, 216] on img at bounding box center [538, 227] width 28 height 22
click at [391, 216] on img at bounding box center [398, 227] width 28 height 22
